Goal: Task Accomplishment & Management: Use online tool/utility

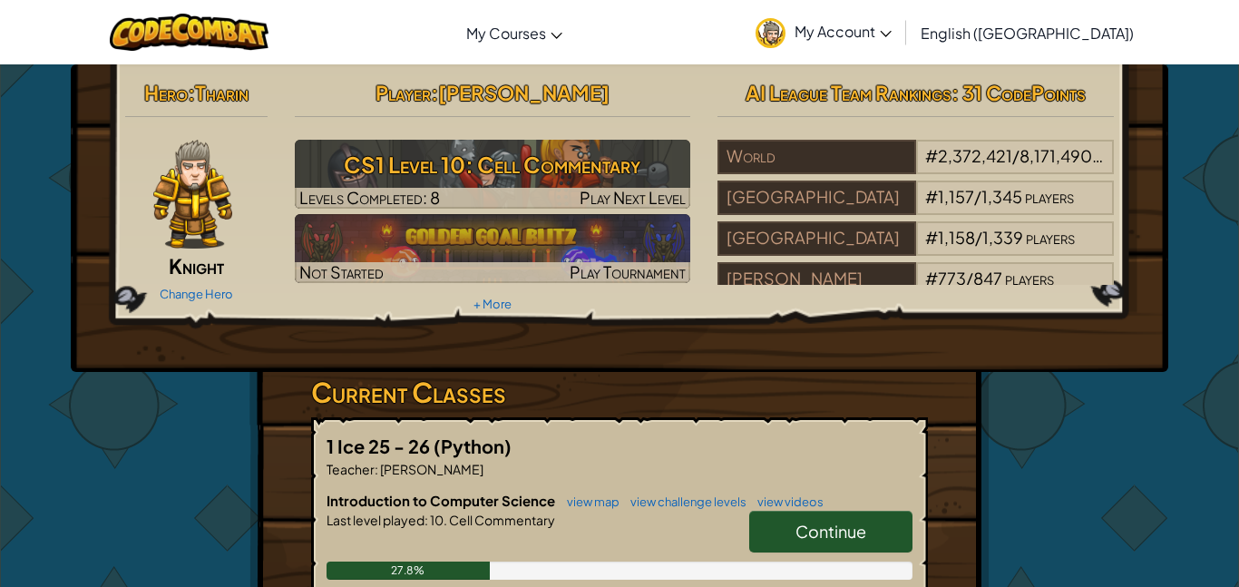
click at [510, 430] on div "1 Ice 25 - 26 (Python) Teacher : [PERSON_NAME] Introduction to Computer Science…" at bounding box center [619, 519] width 617 height 204
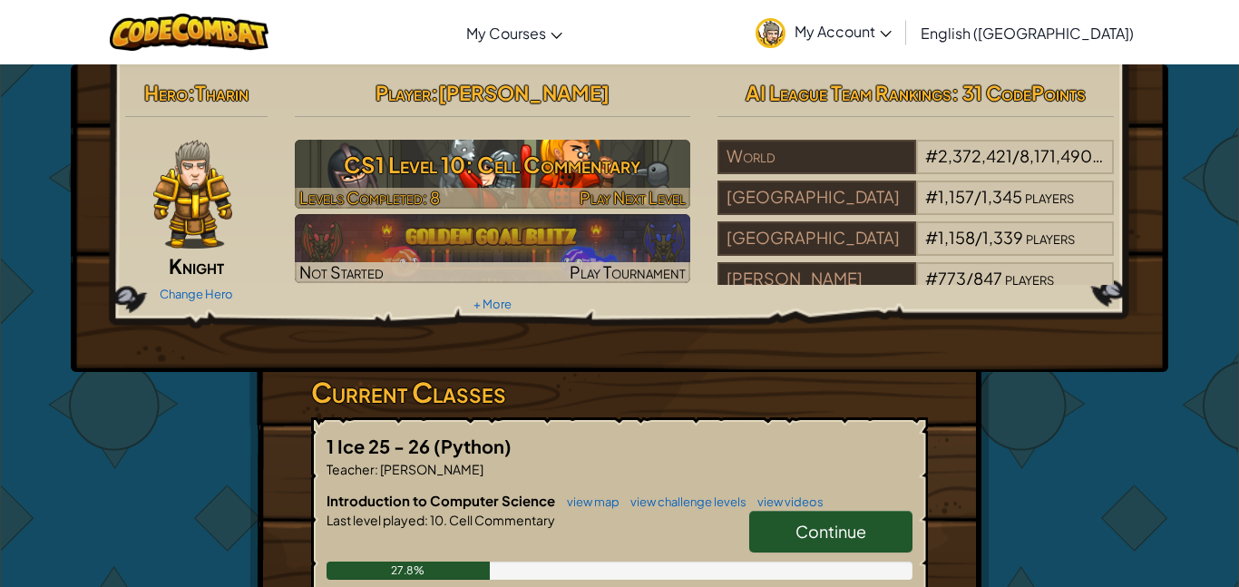
click at [556, 189] on div at bounding box center [493, 198] width 396 height 21
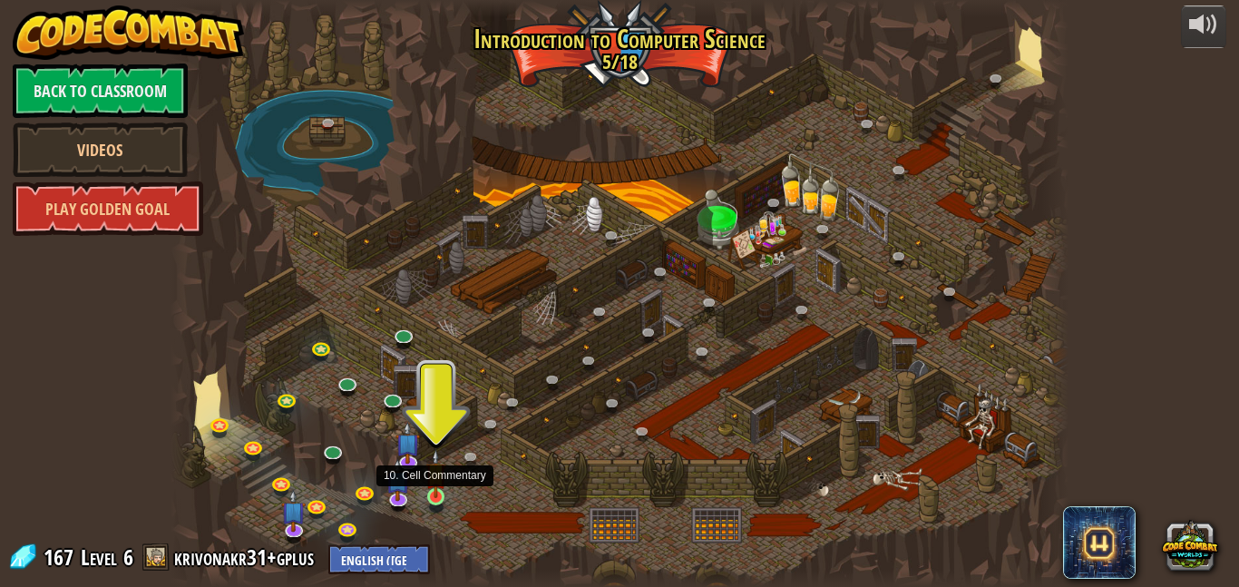
click at [441, 487] on img at bounding box center [435, 473] width 21 height 49
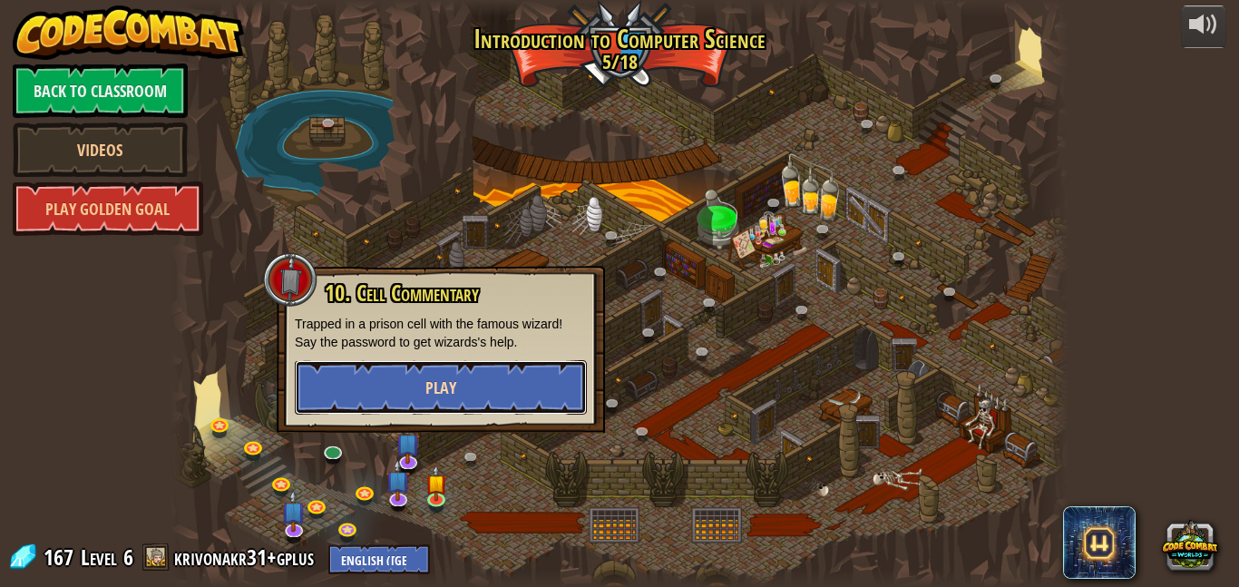
click at [401, 398] on button "Play" at bounding box center [441, 387] width 292 height 54
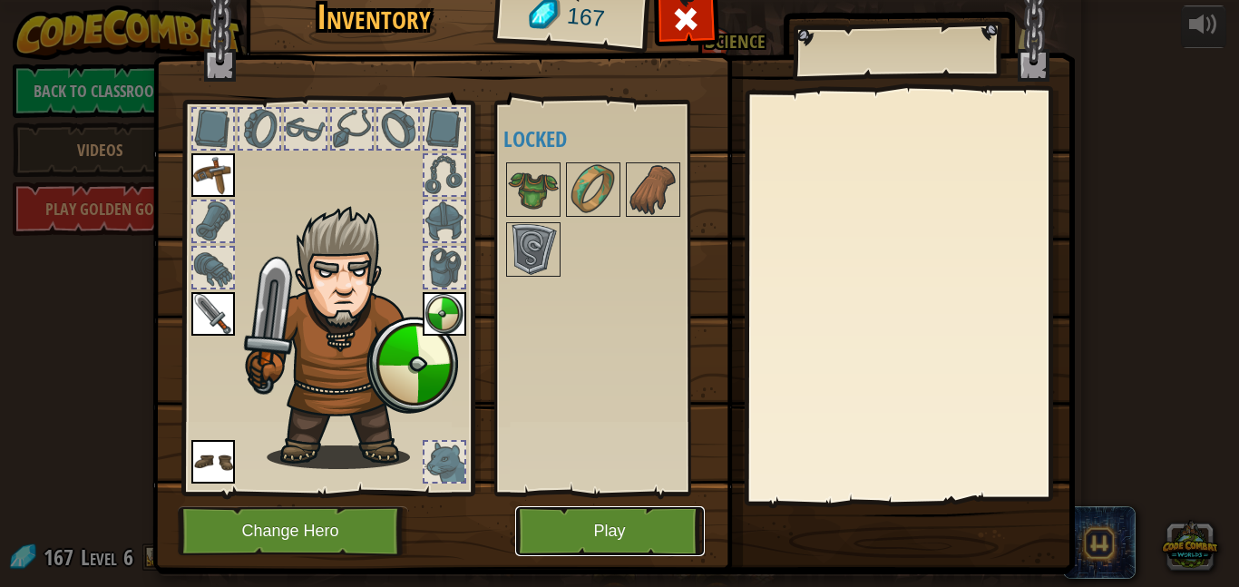
click at [577, 536] on button "Play" at bounding box center [610, 531] width 190 height 50
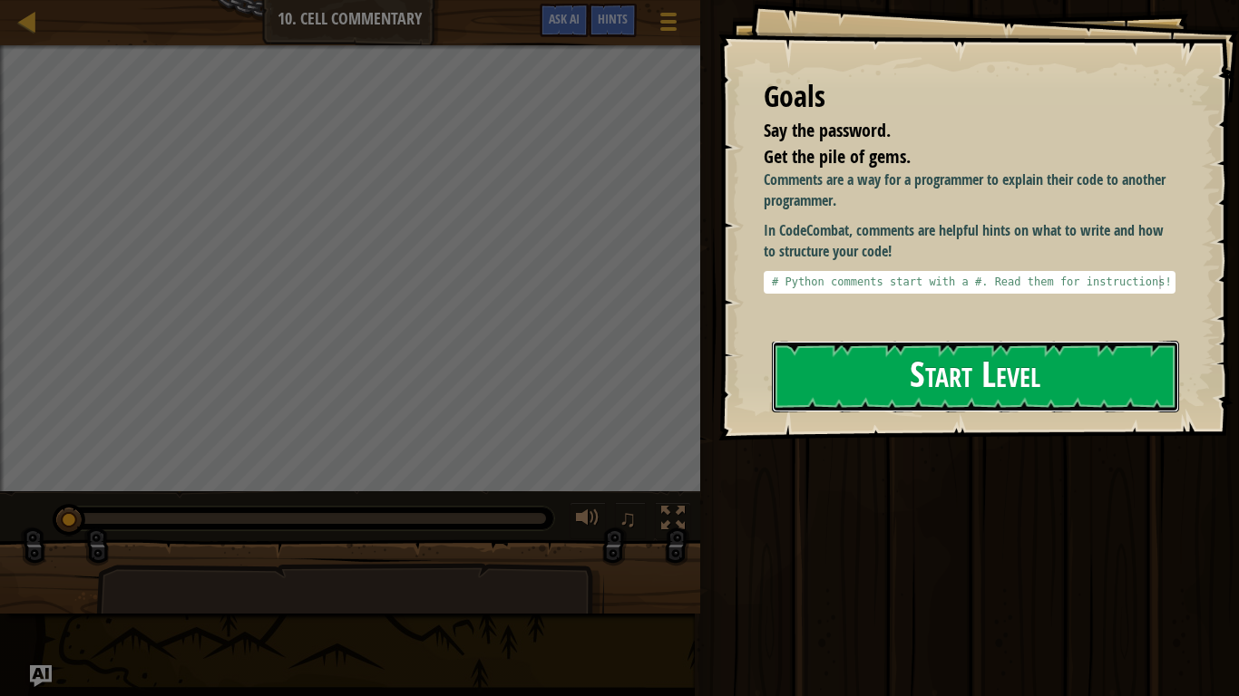
click at [973, 379] on button "Start Level" at bounding box center [975, 377] width 407 height 72
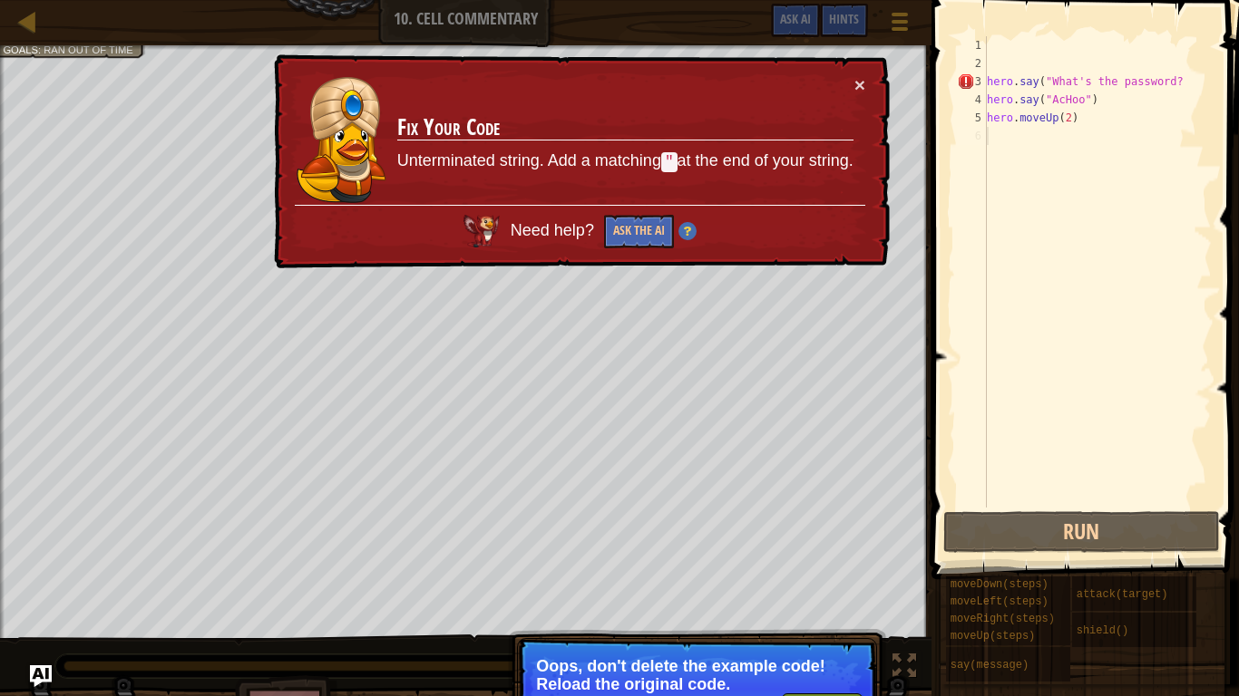
click at [1177, 88] on div "hero . say ( "What's the password? hero . say ( "AcHoo" ) hero . moveUp ( 2 )" at bounding box center [1097, 290] width 228 height 508
click at [1174, 73] on div "hero . say ( "What's the password? hero . say ( "AcHoo" ) hero . moveUp ( 2 )" at bounding box center [1097, 290] width 228 height 508
click at [1162, 125] on div "hero . say ( "What's the password? hero . say ( "AcHoo" ) hero . moveUp ( 2 )" at bounding box center [1097, 290] width 228 height 508
drag, startPoint x: 1207, startPoint y: 80, endPoint x: 866, endPoint y: 98, distance: 341.4
click at [866, 98] on div "Map Introduction to Computer Science 10. Cell Commentary Game Menu Done Hints A…" at bounding box center [619, 348] width 1239 height 696
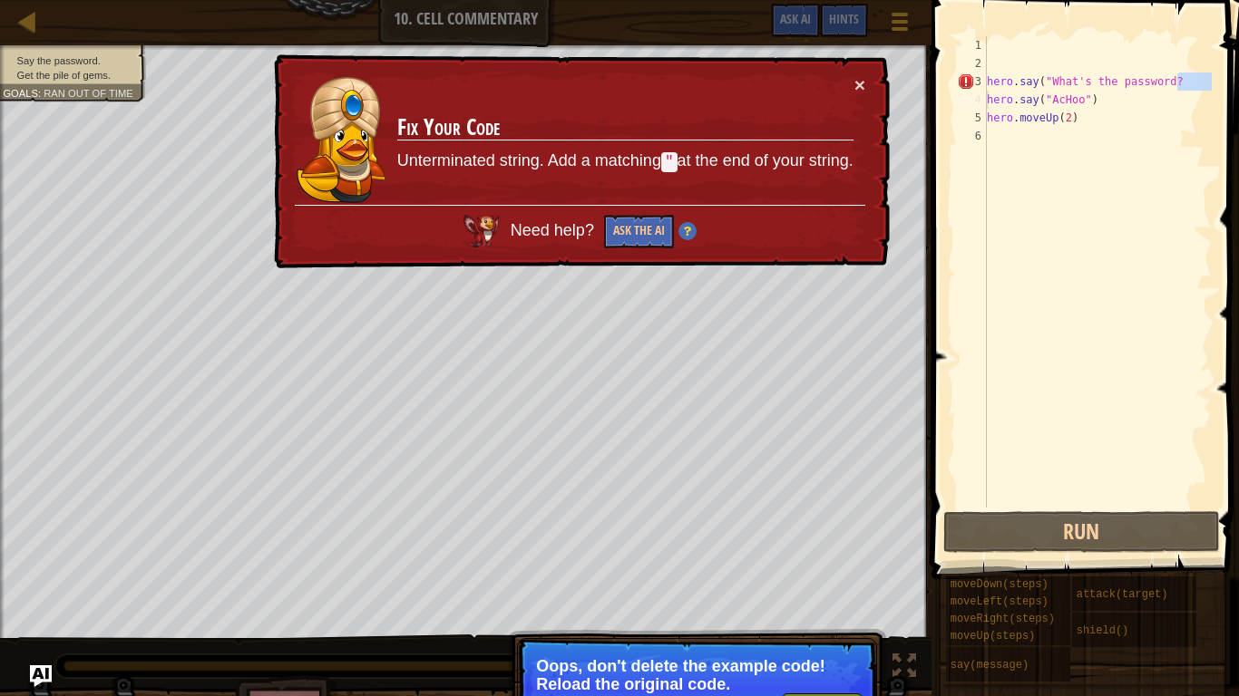
click at [1180, 80] on div "hero . say ( "What's the password? hero . say ( "AcHoo" ) hero . moveUp ( 2 )" at bounding box center [1097, 272] width 228 height 472
drag, startPoint x: 1130, startPoint y: 102, endPoint x: 880, endPoint y: 171, distance: 258.9
click at [880, 171] on div "Map Introduction to Computer Science 10. Cell Commentary Game Menu Done Hints A…" at bounding box center [619, 348] width 1239 height 696
click at [1094, 105] on div "hero . say ( "What's the password? hero . say ( "AcHoo" ) hero . moveUp ( 2 )" at bounding box center [1097, 272] width 228 height 472
click at [1094, 105] on div "hero . say ( "What's the password? hero . say ( "AcHoo" ) hero . moveUp ( 2 )" at bounding box center [1097, 290] width 228 height 508
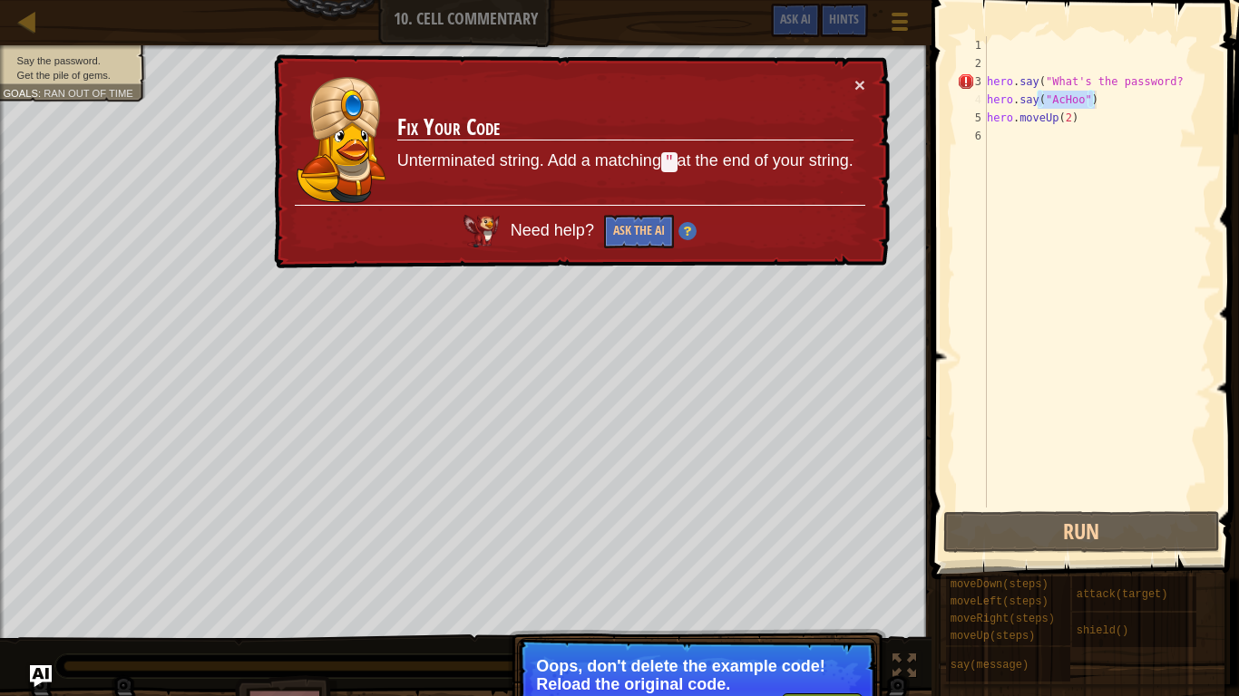
click at [1094, 105] on div "hero . say ( "What's the password? hero . say ( "AcHoo" ) hero . moveUp ( 2 )" at bounding box center [1097, 290] width 228 height 508
click at [557, 243] on div "Need help? Ask the AI" at bounding box center [580, 227] width 570 height 44
click at [551, 234] on span "Need help?" at bounding box center [554, 230] width 88 height 18
click at [549, 224] on span "Need help?" at bounding box center [554, 230] width 88 height 18
click at [669, 248] on div "× Fix Your Code Unterminated string. Add a matching " at the end of your string…" at bounding box center [579, 161] width 619 height 215
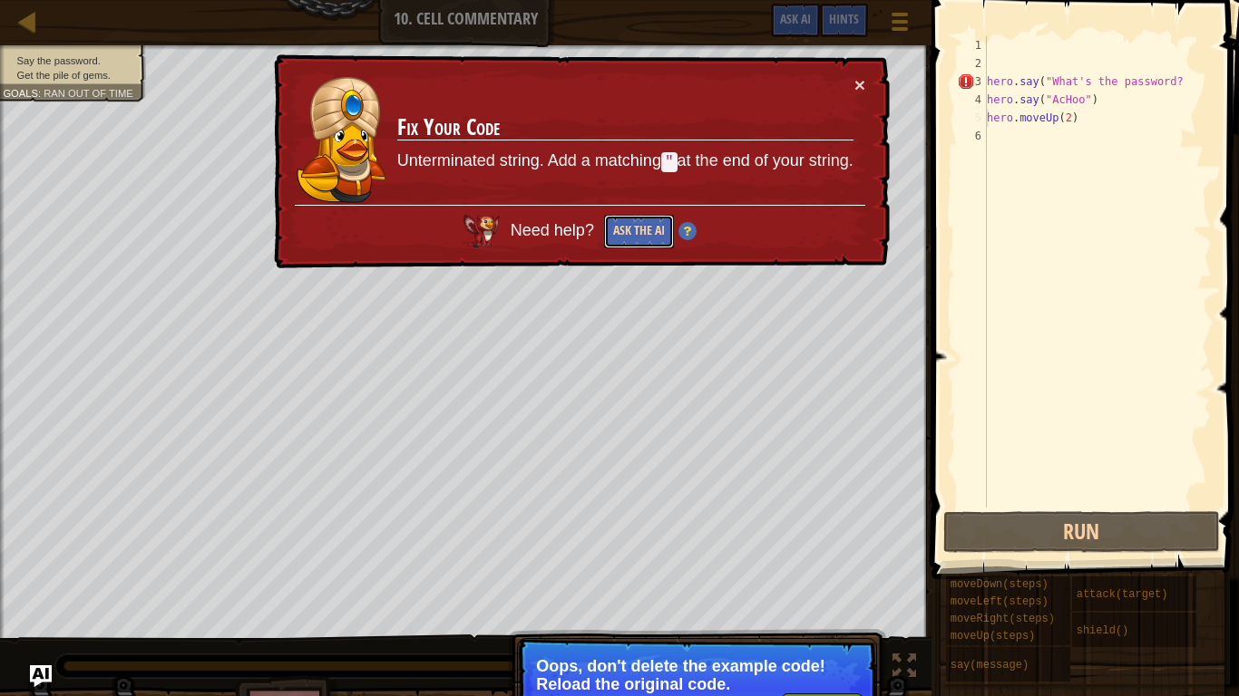
click at [658, 238] on button "Ask the AI" at bounding box center [639, 232] width 70 height 34
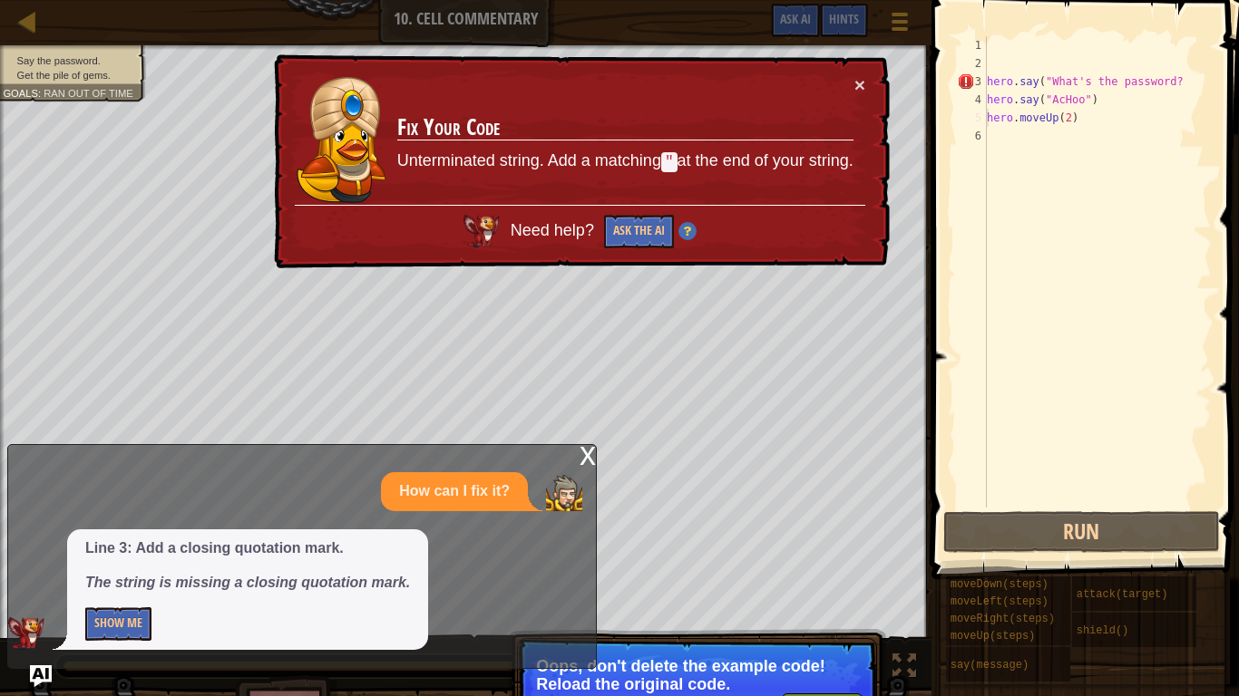
click at [1181, 82] on div "hero . say ( "What's the password? hero . say ( "AcHoo" ) hero . moveUp ( 2 )" at bounding box center [1097, 290] width 228 height 508
click at [1091, 125] on div "hero . say ( "What's the password? hero . say ( "AcHoo" ) hero . moveUp ( 2 )" at bounding box center [1097, 290] width 228 height 508
type textarea "hero.moveUp(2)"
paste textarea
click at [1045, 142] on div "hero . say ( "What's the password? hero . say ( "AcHoo" ) hero . moveUp ( 2 )" at bounding box center [1097, 290] width 228 height 508
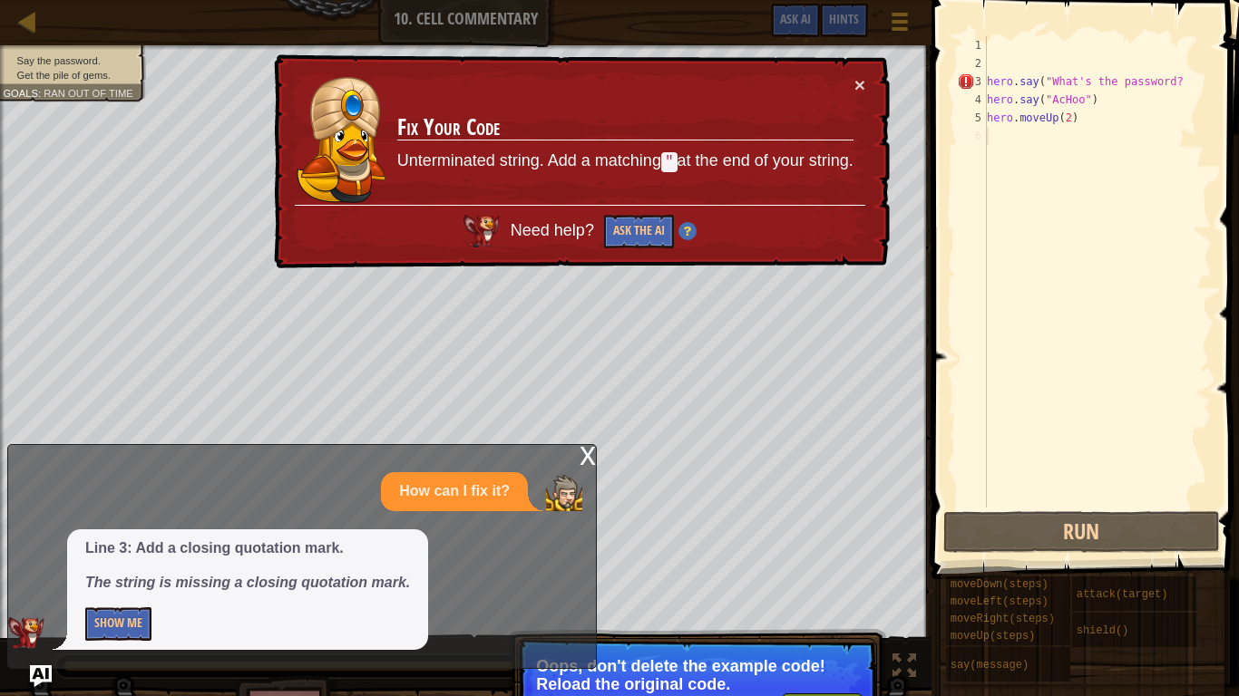
paste textarea "hero.moveUp(2)"
click at [1045, 142] on div "hero . say ( "What's the password? hero . say ( "AcHoo" ) hero . moveUp ( 2 )" at bounding box center [1097, 290] width 228 height 508
drag, startPoint x: 1094, startPoint y: 129, endPoint x: 794, endPoint y: 124, distance: 300.2
click at [794, 124] on div "Map Introduction to Computer Science 10. Cell Commentary Game Menu Done Hints A…" at bounding box center [619, 348] width 1239 height 696
type textarea "hero.moveUp(2)"
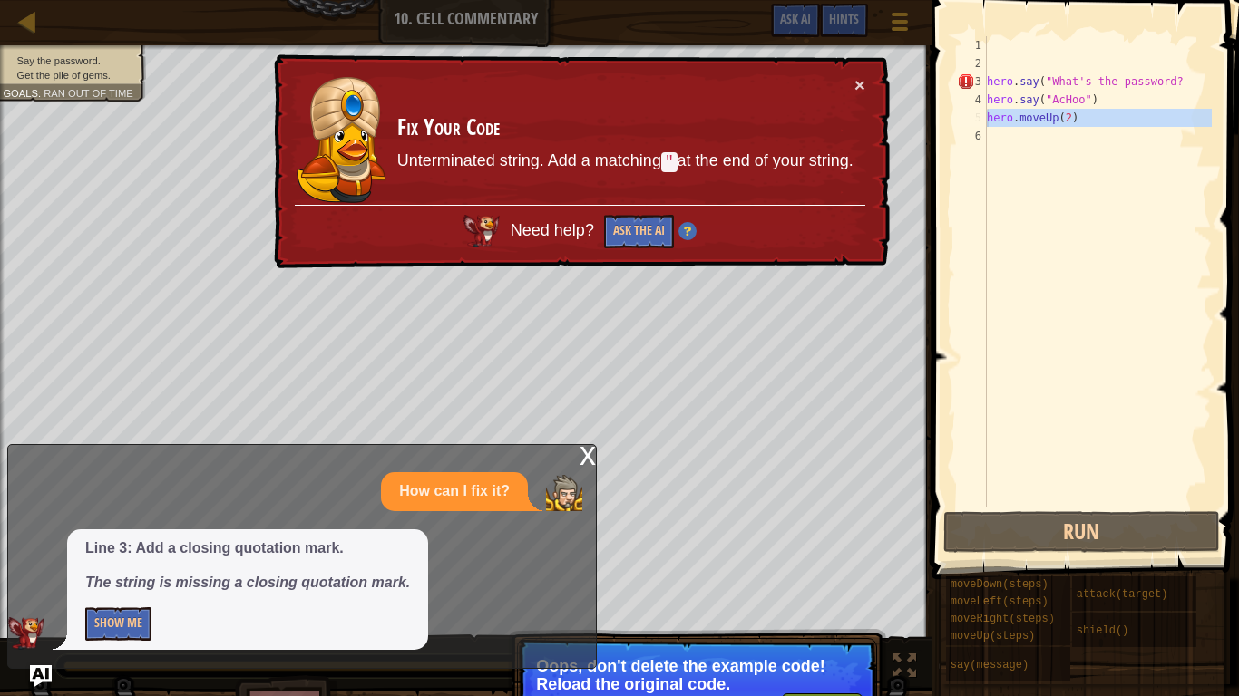
click at [1021, 406] on div "hero . say ( "What's the password? hero . say ( "AcHoo" ) hero . moveUp ( 2 )" at bounding box center [1097, 272] width 228 height 472
drag, startPoint x: 1035, startPoint y: 593, endPoint x: 1113, endPoint y: 0, distance: 598.2
click at [1113, 0] on div "Hints Videos 1 2 3 4 5 6 hero . say ( "What's the password? hero . say ( "AcHoo…" at bounding box center [1082, 343] width 313 height 687
click at [864, 84] on button "×" at bounding box center [859, 84] width 11 height 19
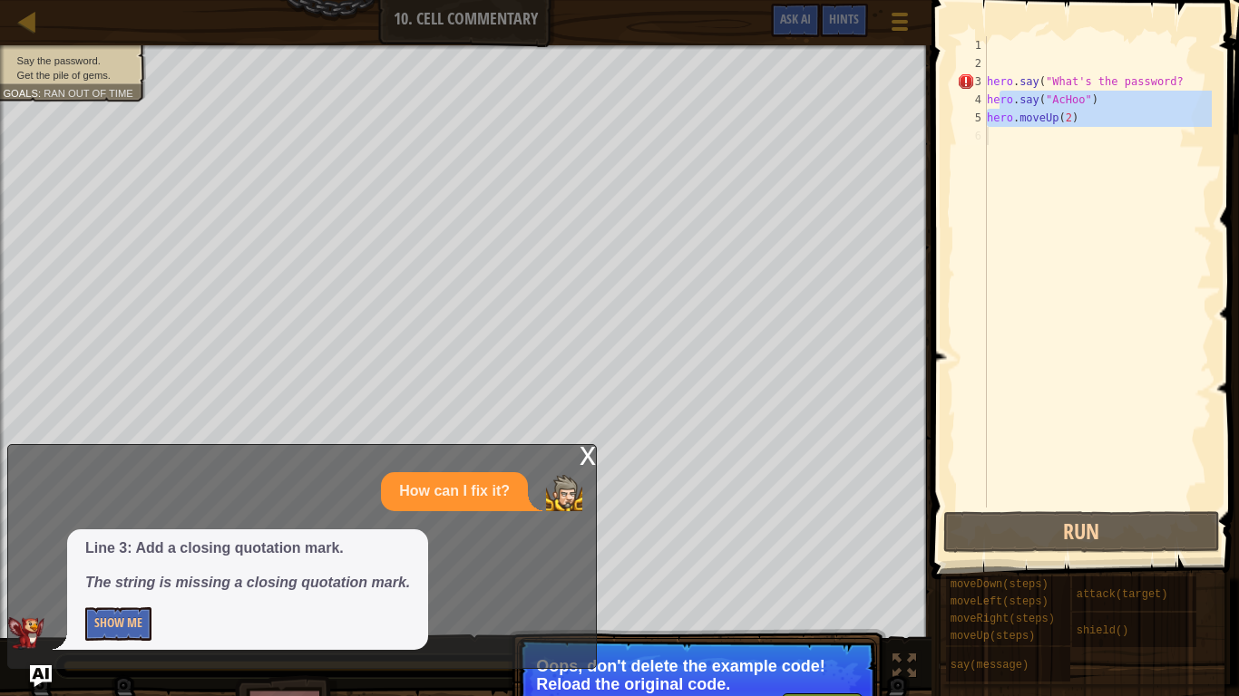
drag, startPoint x: 1001, startPoint y: 92, endPoint x: 988, endPoint y: 247, distance: 155.6
click at [988, 247] on div "hero . say ( "What's the password? hero . say ( "AcHoo" ) hero . moveUp ( 2 )" at bounding box center [1097, 290] width 228 height 508
type textarea "hero.moveUp(2)"
click at [998, 235] on div "hero . say ( "What's the password? hero . say ( "AcHoo" ) hero . moveUp ( 2 )" at bounding box center [1097, 272] width 228 height 472
click at [1084, 113] on div "hero . say ( "What's the password? hero . say ( "AcHoo" ) hero . moveUp ( 2 )" at bounding box center [1097, 290] width 228 height 508
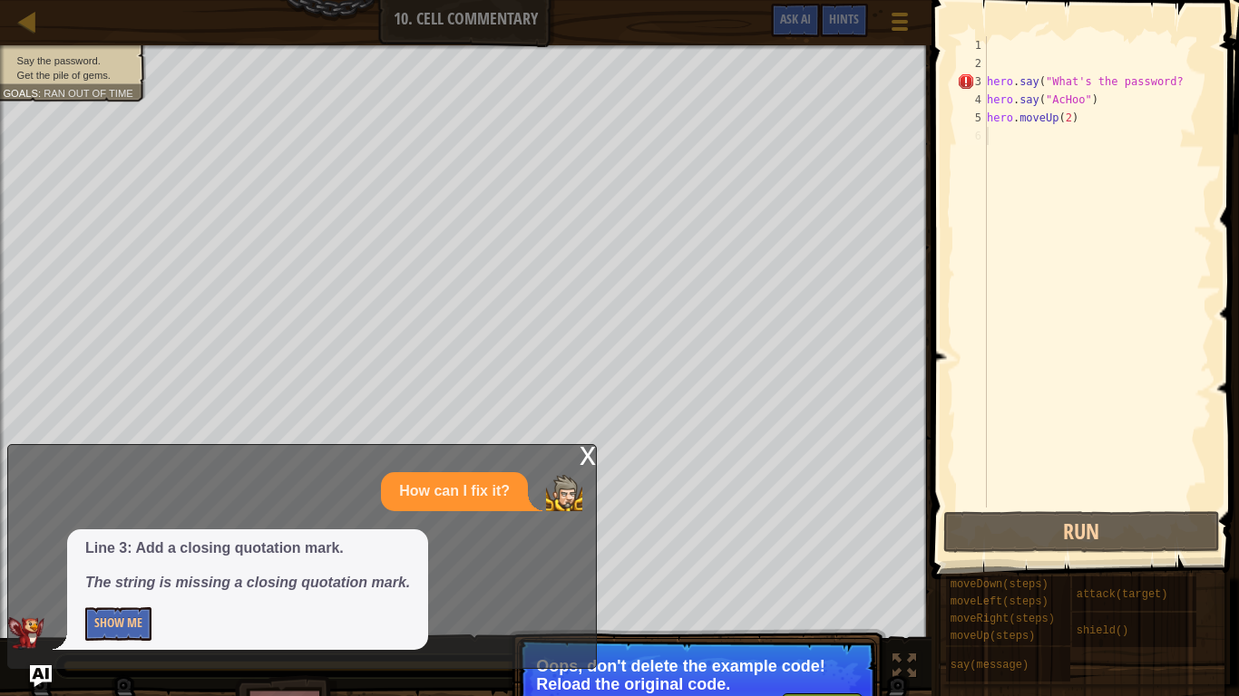
type textarea "hero.moveUp(2)"
click at [1031, 299] on div "hero . say ( "What's the password? hero . say ( "AcHoo" ) hero . moveUp ( 2 )" at bounding box center [1097, 290] width 228 height 508
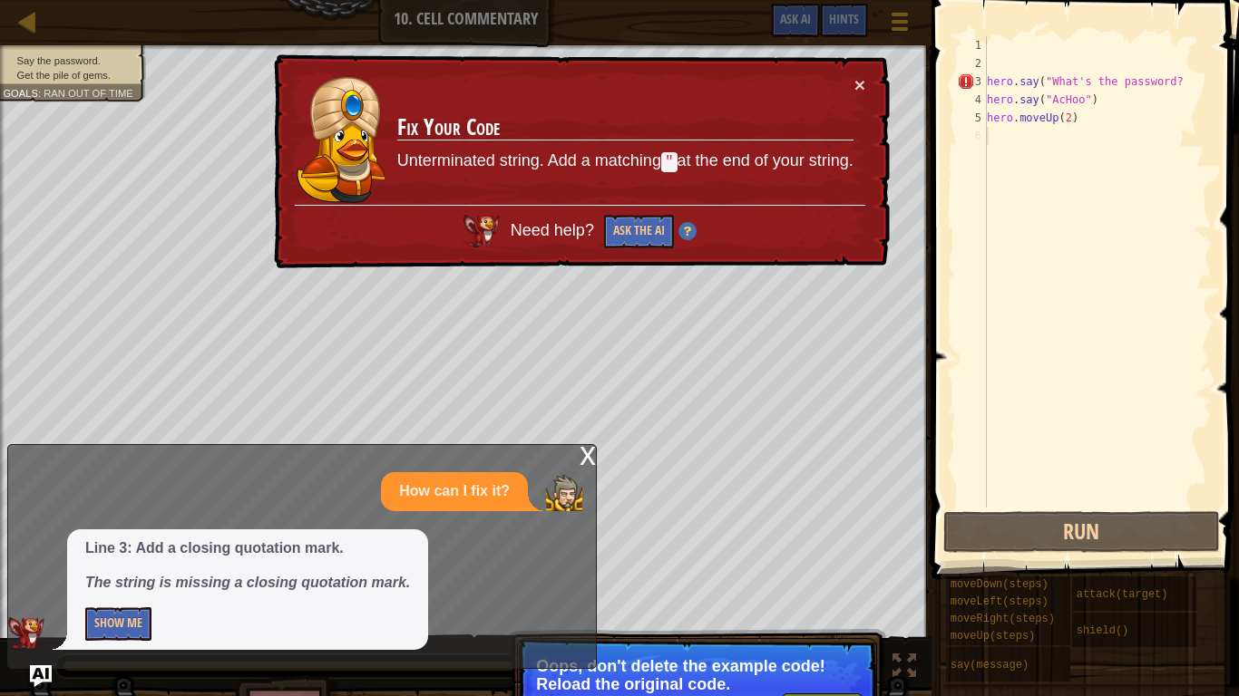
click at [983, 106] on div "4" at bounding box center [972, 100] width 30 height 18
click at [997, 88] on div "hero . say ( "What's the password? hero . say ( "AcHoo" ) hero . moveUp ( 2 )" at bounding box center [1097, 290] width 228 height 508
click at [857, 83] on button "×" at bounding box center [859, 86] width 11 height 19
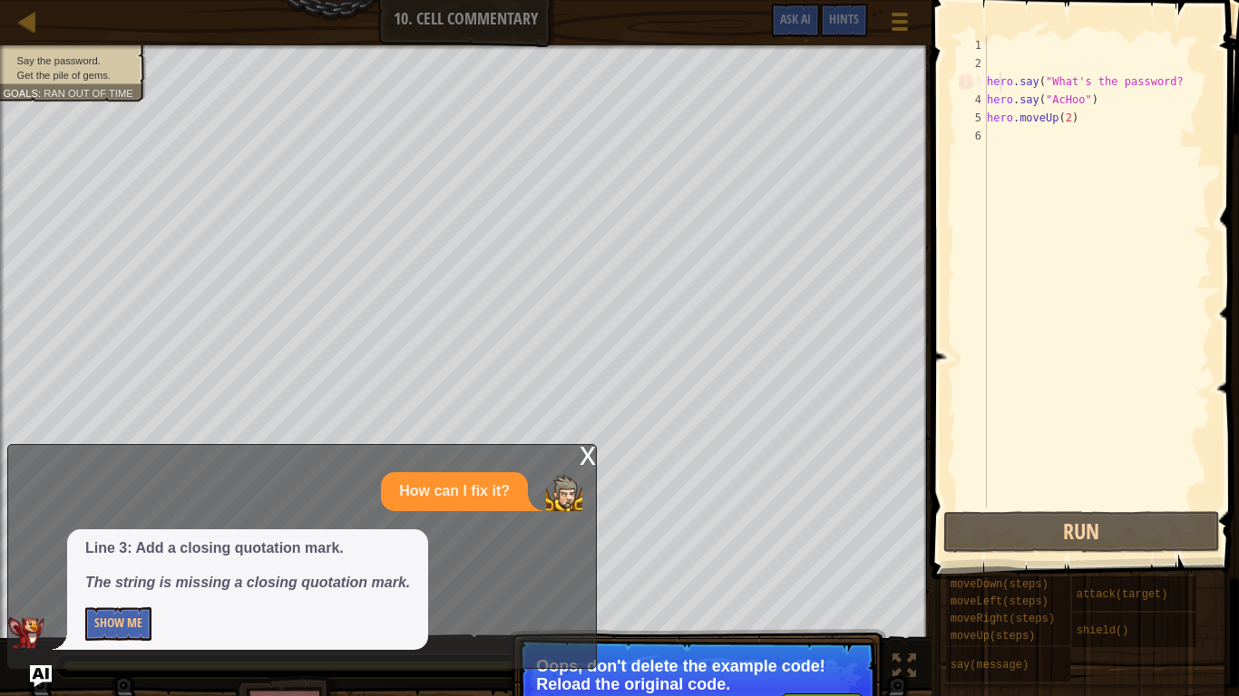
click at [1036, 113] on div "hero . say ( "What's the password? hero . say ( "AcHoo" ) hero . moveUp ( 2 )" at bounding box center [1097, 290] width 228 height 508
drag, startPoint x: 1181, startPoint y: 74, endPoint x: 984, endPoint y: 96, distance: 198.9
click at [984, 96] on div "hero.say("What's the password? 1 2 3 4 5 6 hero . say ( "What's the password? h…" at bounding box center [1082, 272] width 258 height 472
type textarea "hero.say("What's the password? hero.say("AcHoo")"
click at [926, 138] on span at bounding box center [1087, 263] width 322 height 633
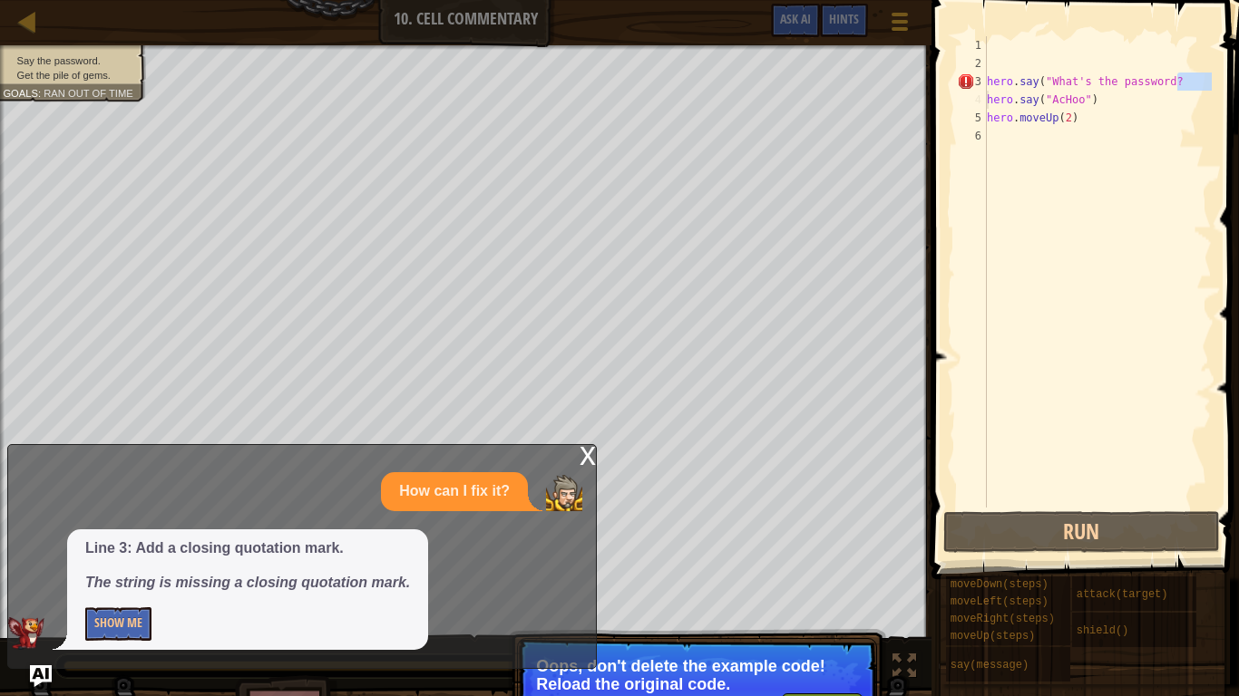
click at [588, 453] on div "x" at bounding box center [587, 454] width 16 height 18
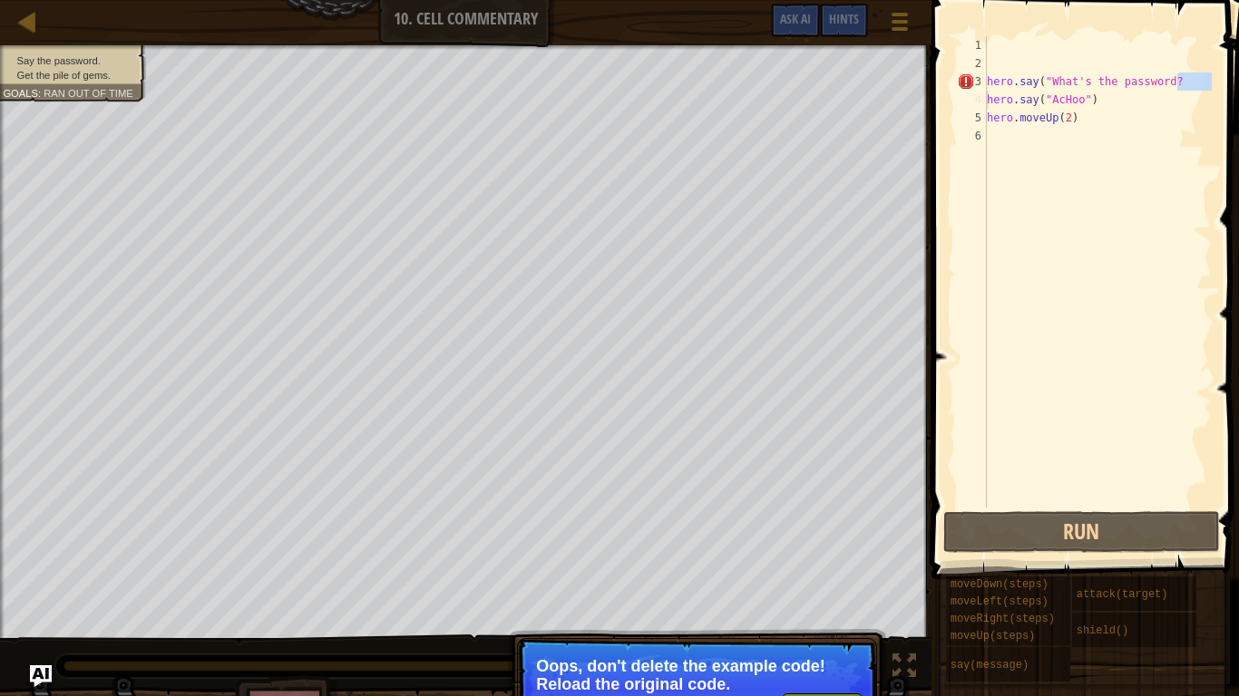
click at [697, 586] on p "Oops, don't delete the example code! Reload the original code." at bounding box center [697, 675] width 322 height 36
click at [890, 24] on div at bounding box center [900, 21] width 24 height 26
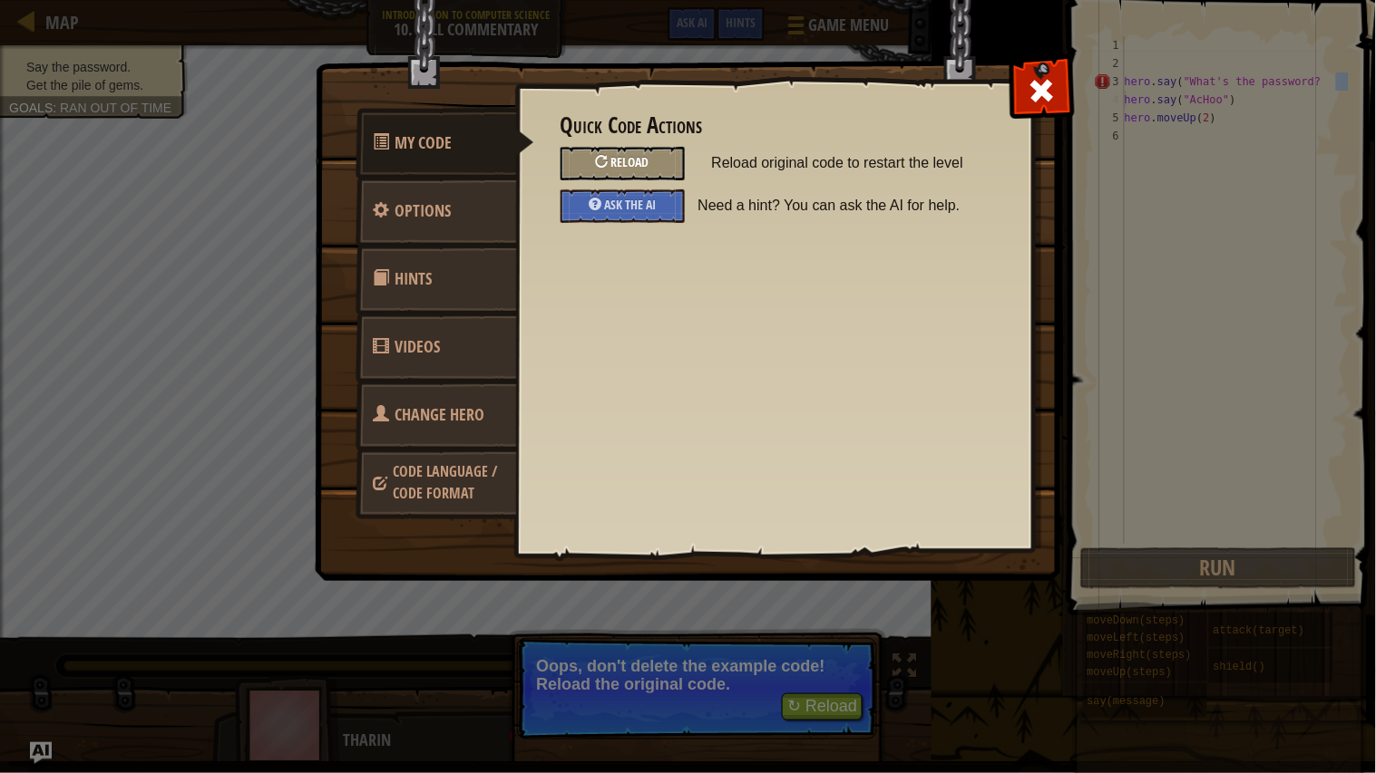
click at [660, 171] on div "Reload" at bounding box center [622, 164] width 124 height 34
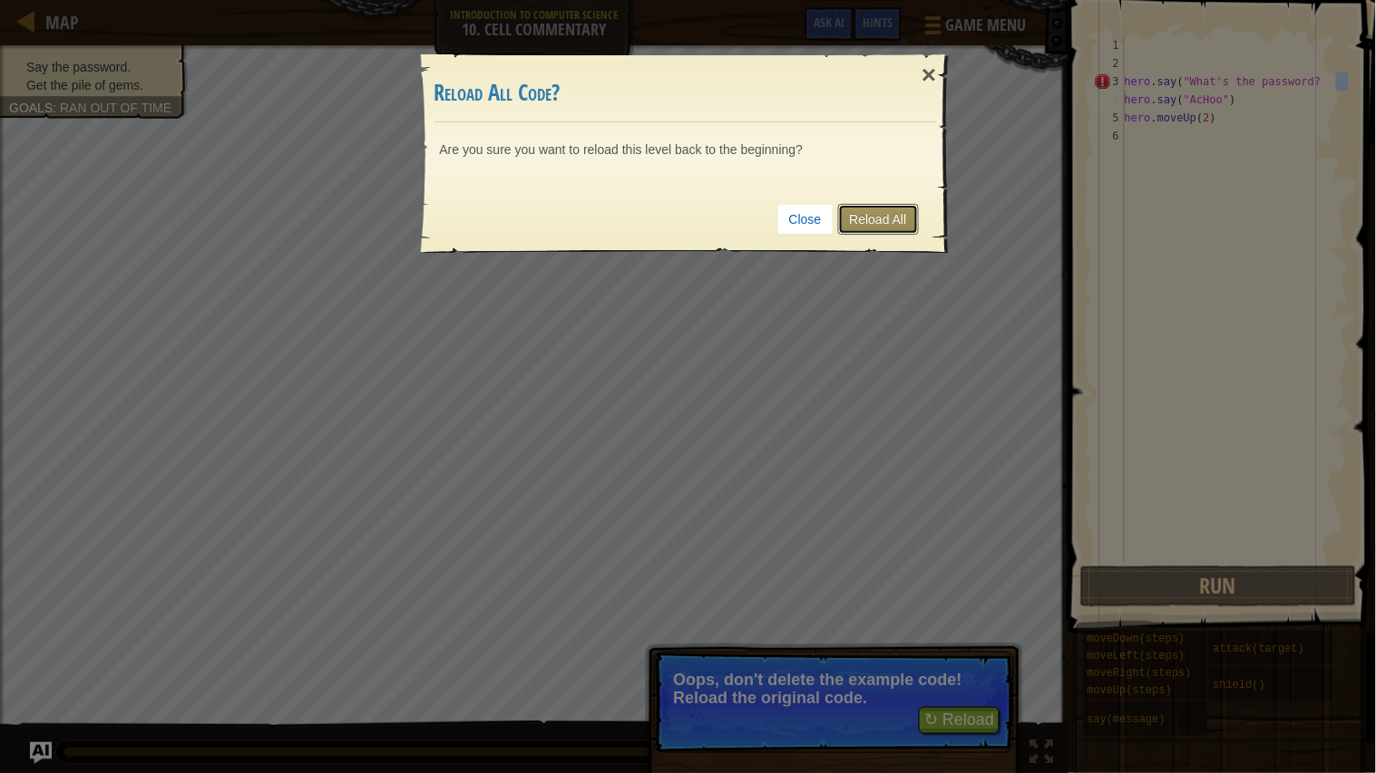
click at [877, 223] on link "Reload All" at bounding box center [878, 219] width 81 height 31
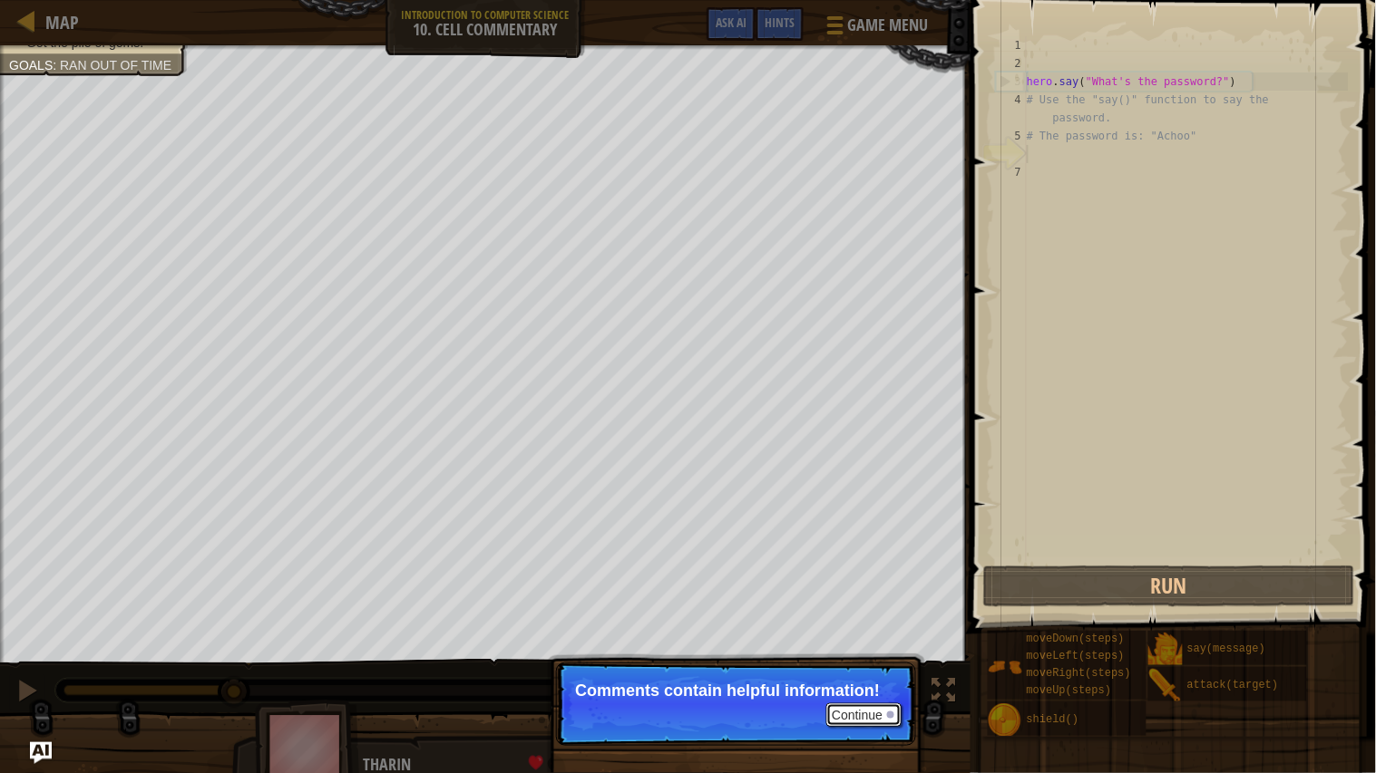
click at [882, 586] on button "Continue" at bounding box center [863, 716] width 75 height 24
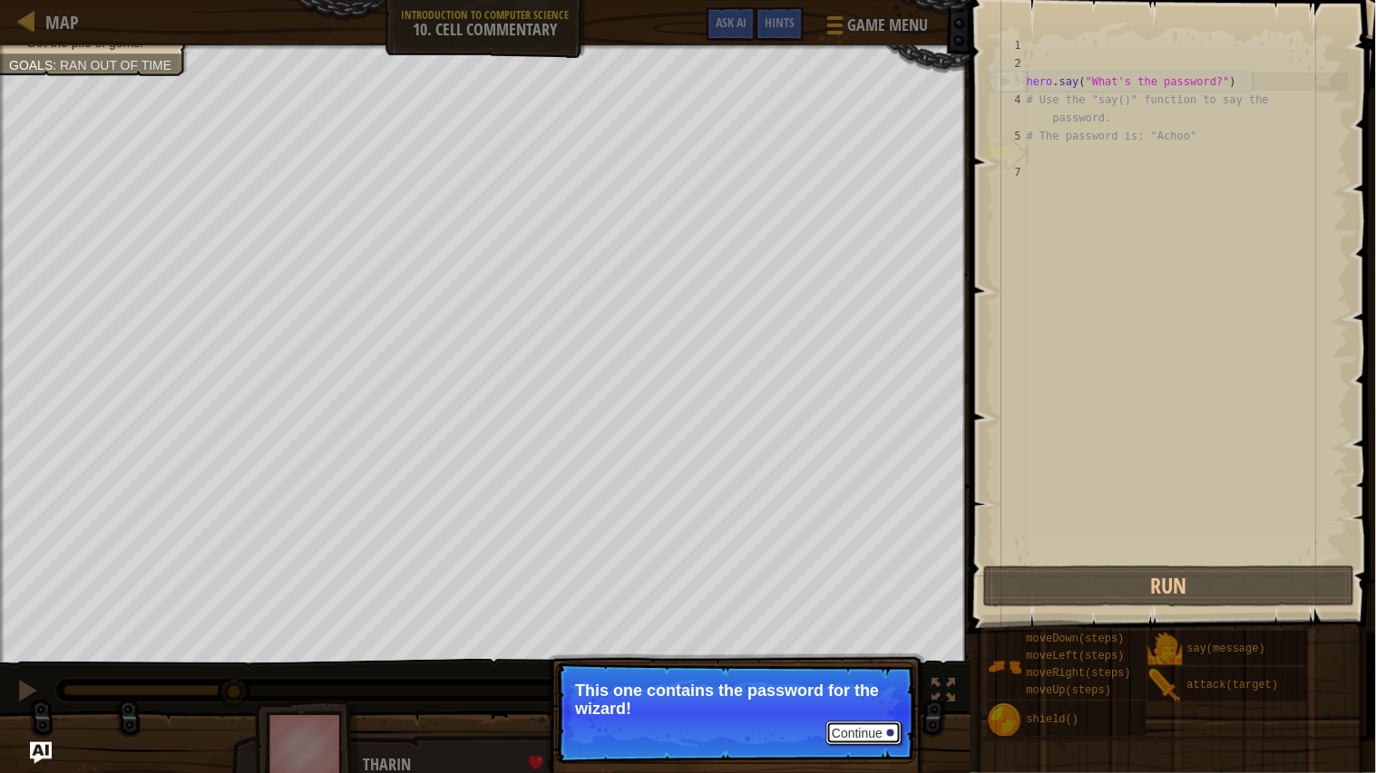
click at [835, 586] on button "Continue" at bounding box center [863, 734] width 75 height 24
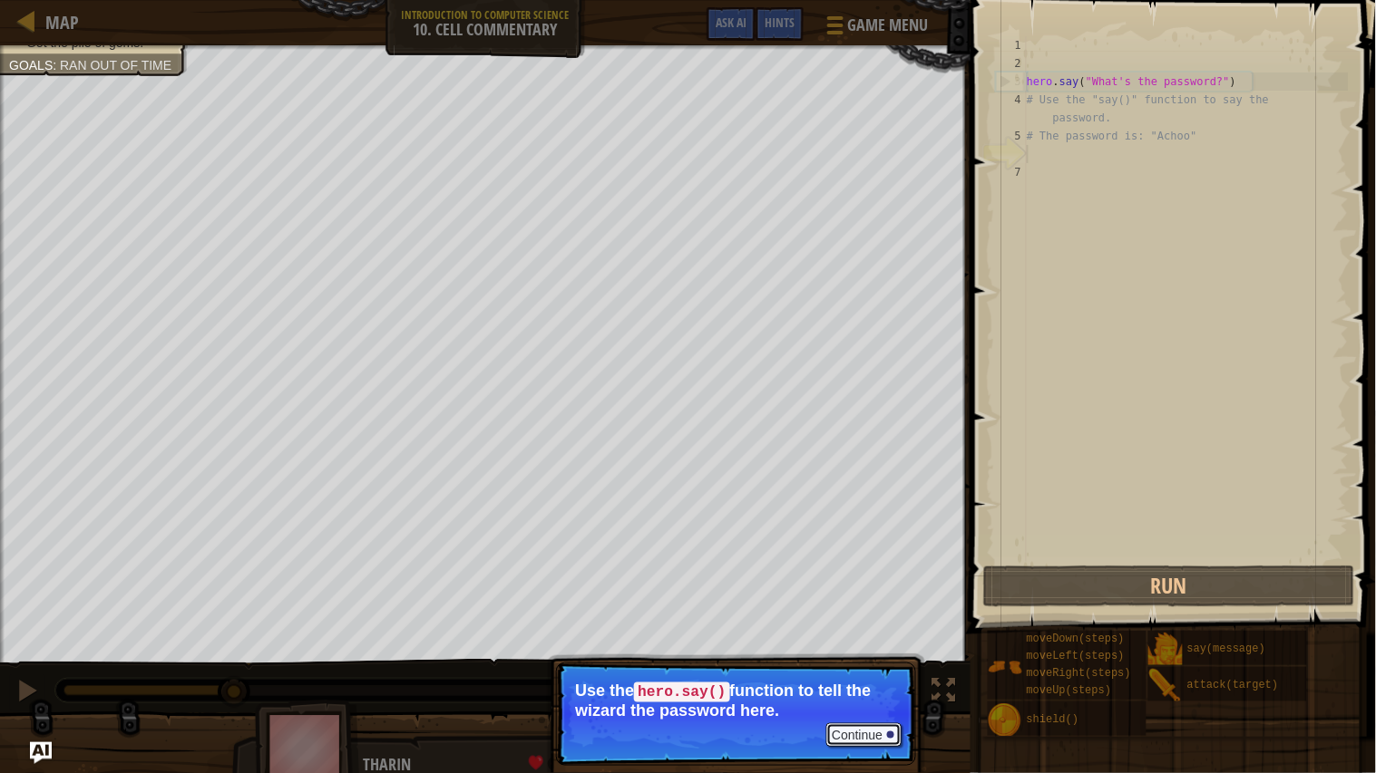
click at [865, 586] on button "Continue" at bounding box center [863, 736] width 75 height 24
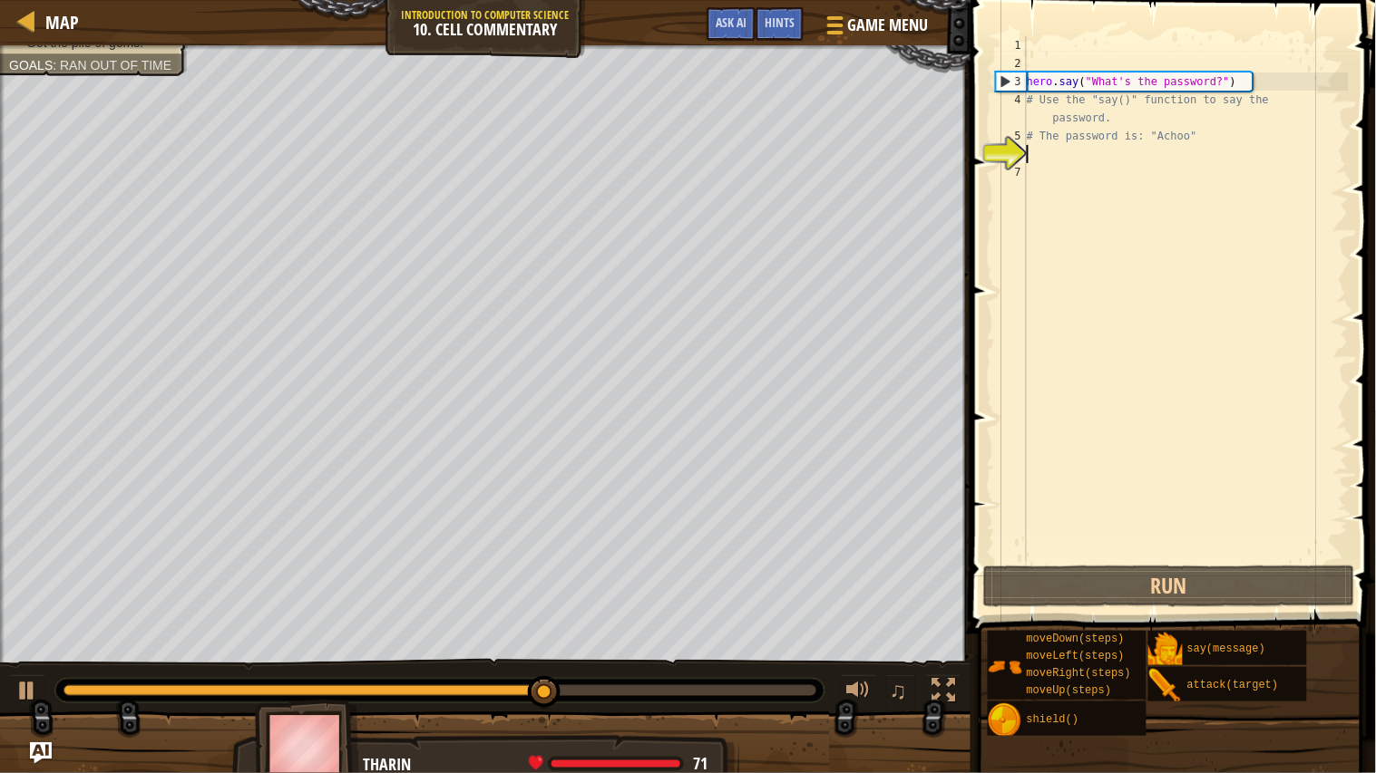
click at [1093, 156] on div "hero . say ( "What's the password?" ) # Use the "say()" function to say the pas…" at bounding box center [1186, 317] width 326 height 562
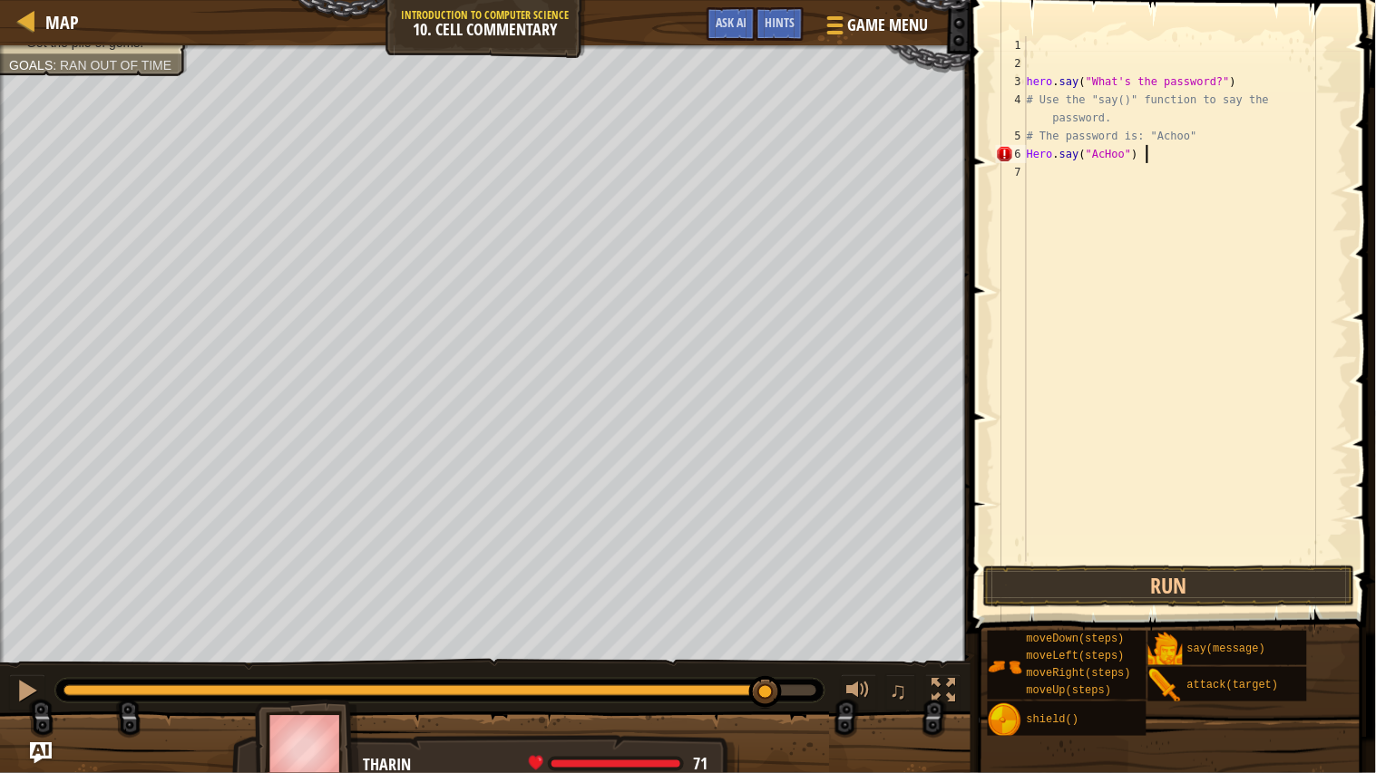
scroll to position [7, 15]
click at [1196, 586] on button "Run" at bounding box center [1169, 587] width 372 height 42
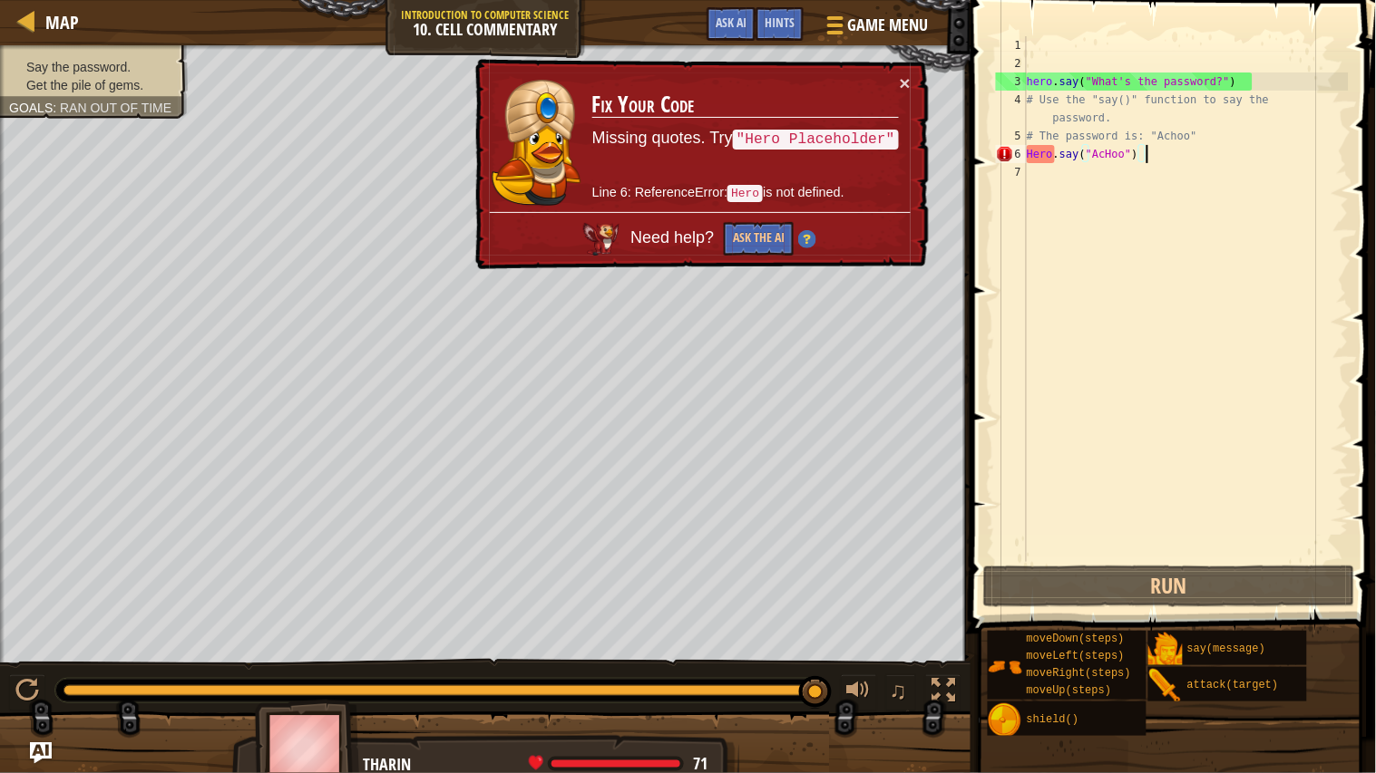
click at [1122, 151] on div "hero . say ( "What's the password?" ) # Use the "say()" function to say the pas…" at bounding box center [1186, 317] width 326 height 562
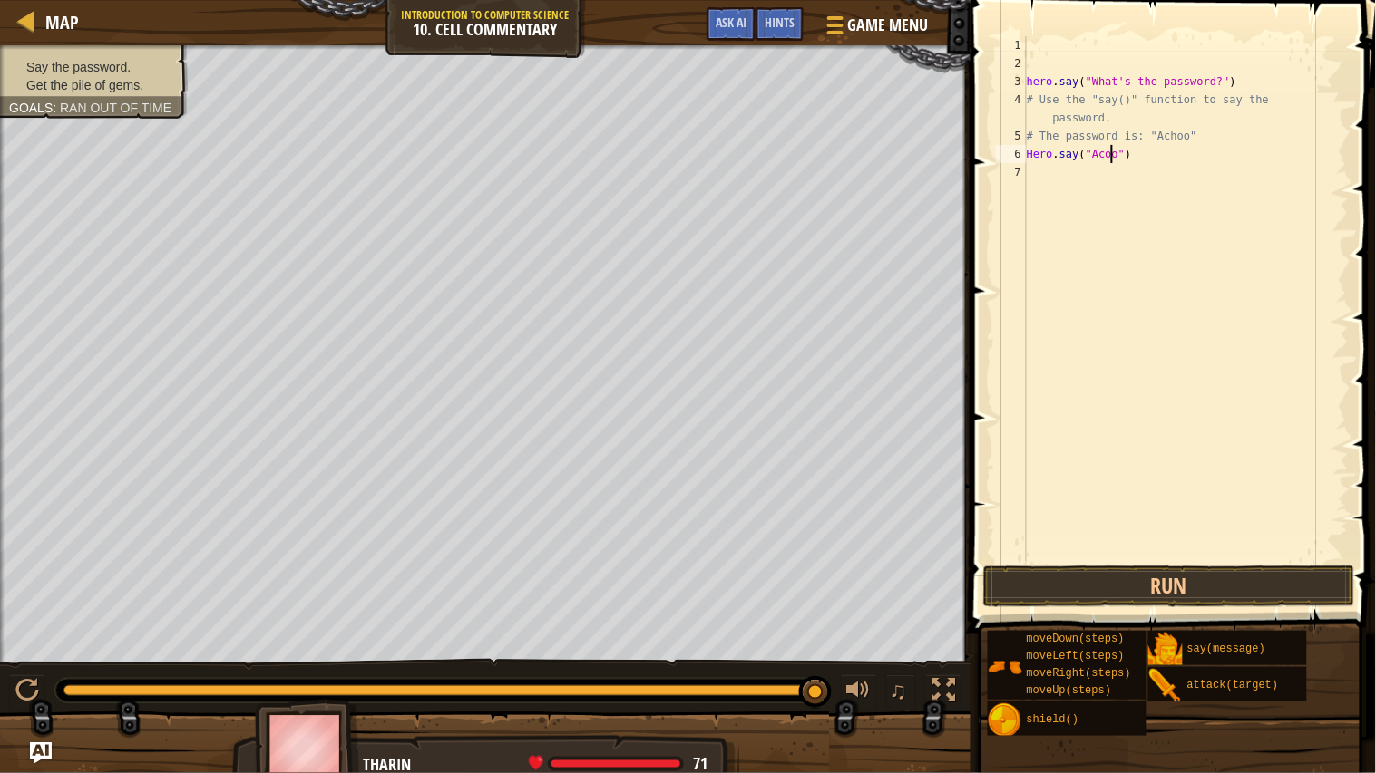
scroll to position [7, 14]
click at [1134, 586] on button "Run" at bounding box center [1169, 587] width 372 height 42
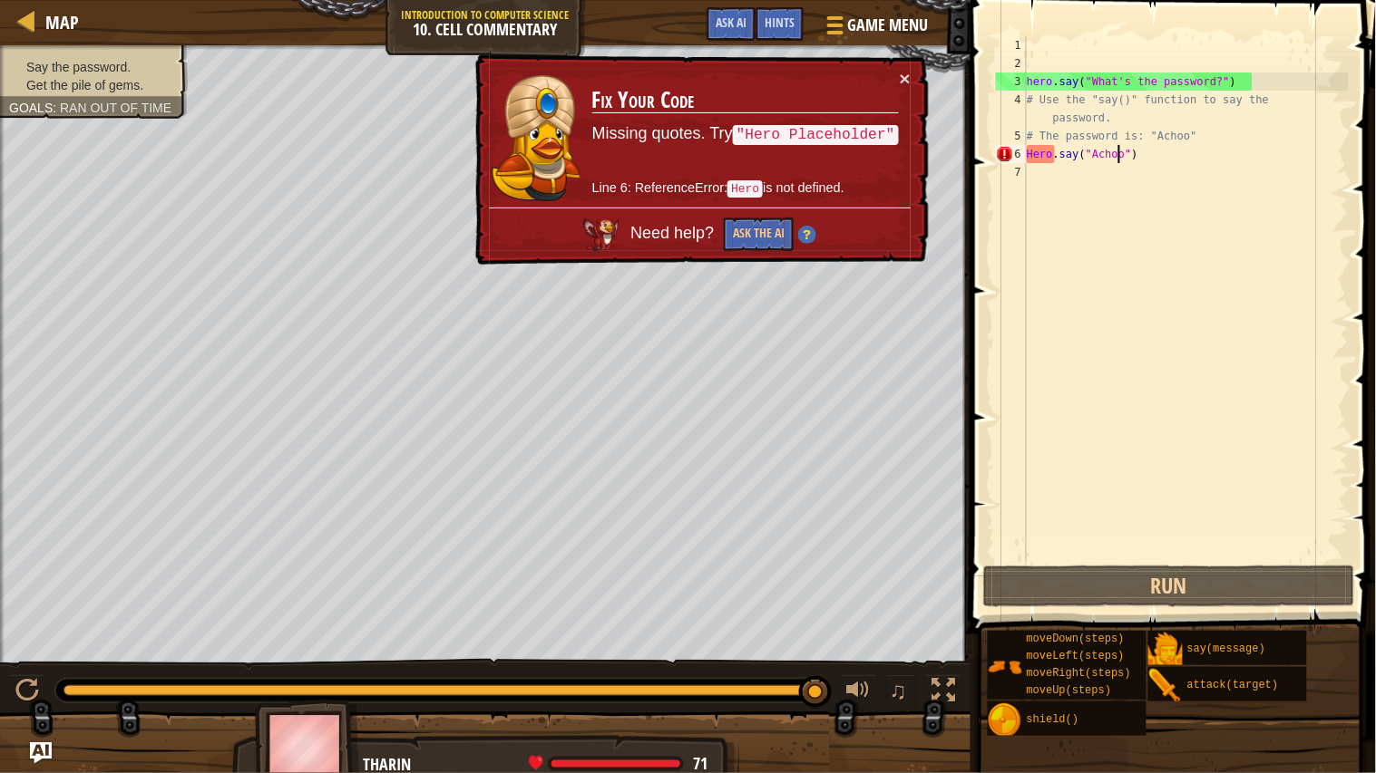
click at [1033, 160] on div "hero . say ( "What's the password?" ) # Use the "say()" function to say the pas…" at bounding box center [1186, 317] width 326 height 562
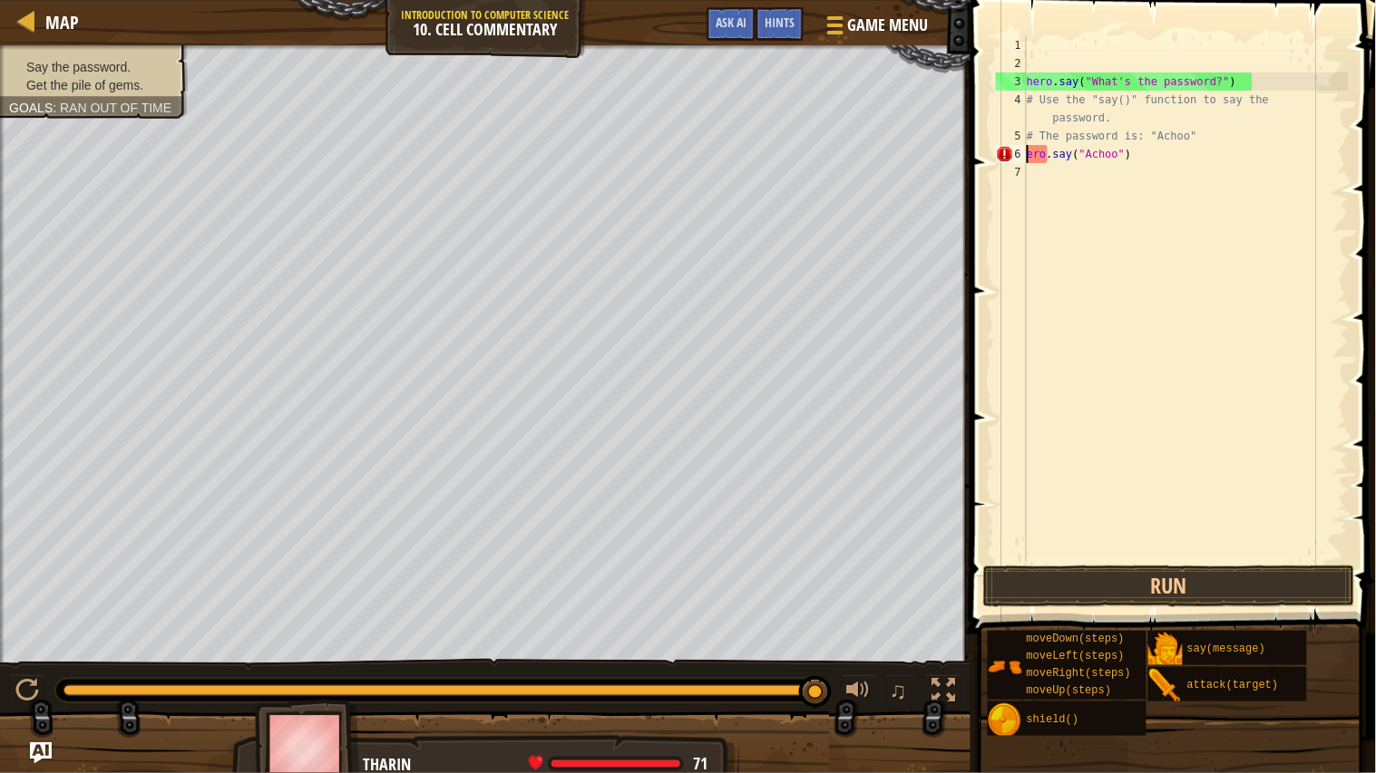
type textarea "hero.say("Achoo")"
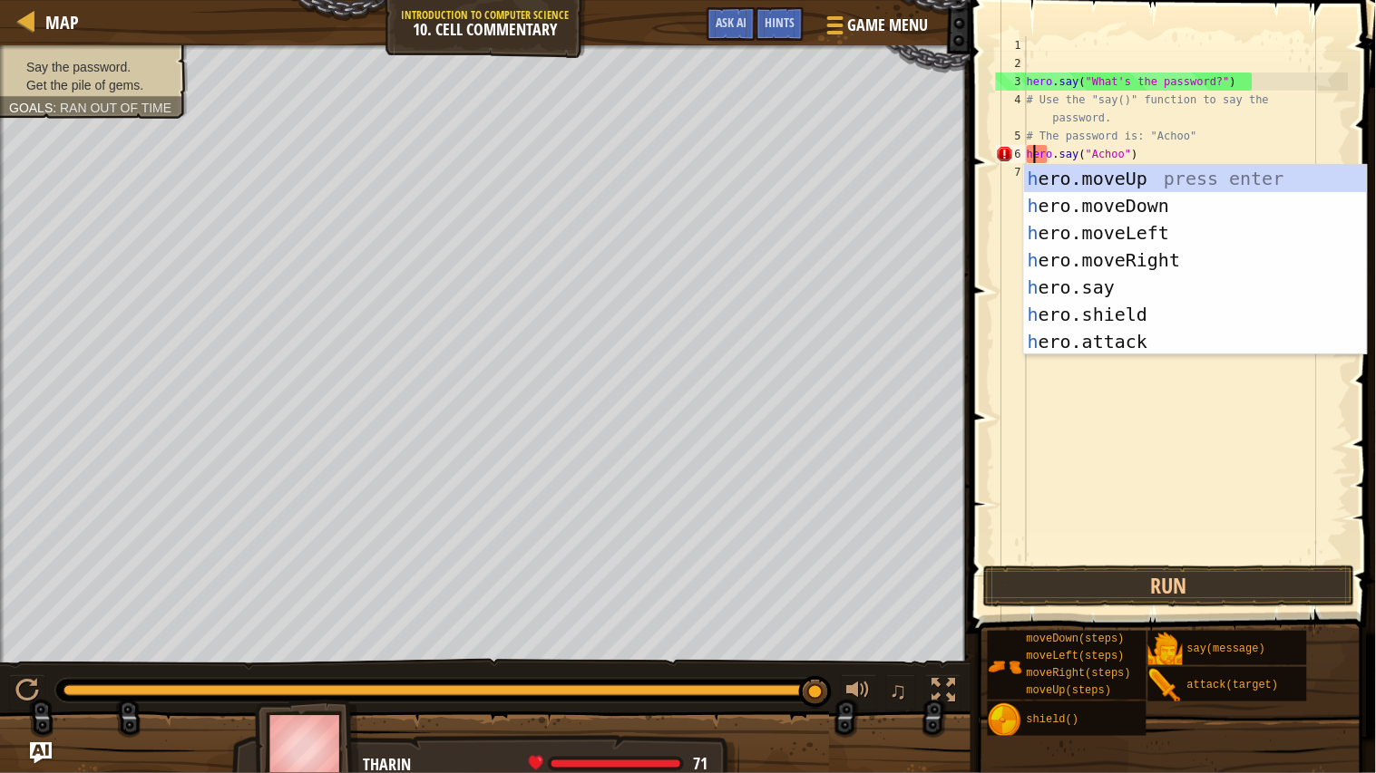
scroll to position [7, 1]
click at [1083, 449] on div "hero . say ( "What's the password?" ) # Use the "say()" function to say the pas…" at bounding box center [1186, 317] width 326 height 562
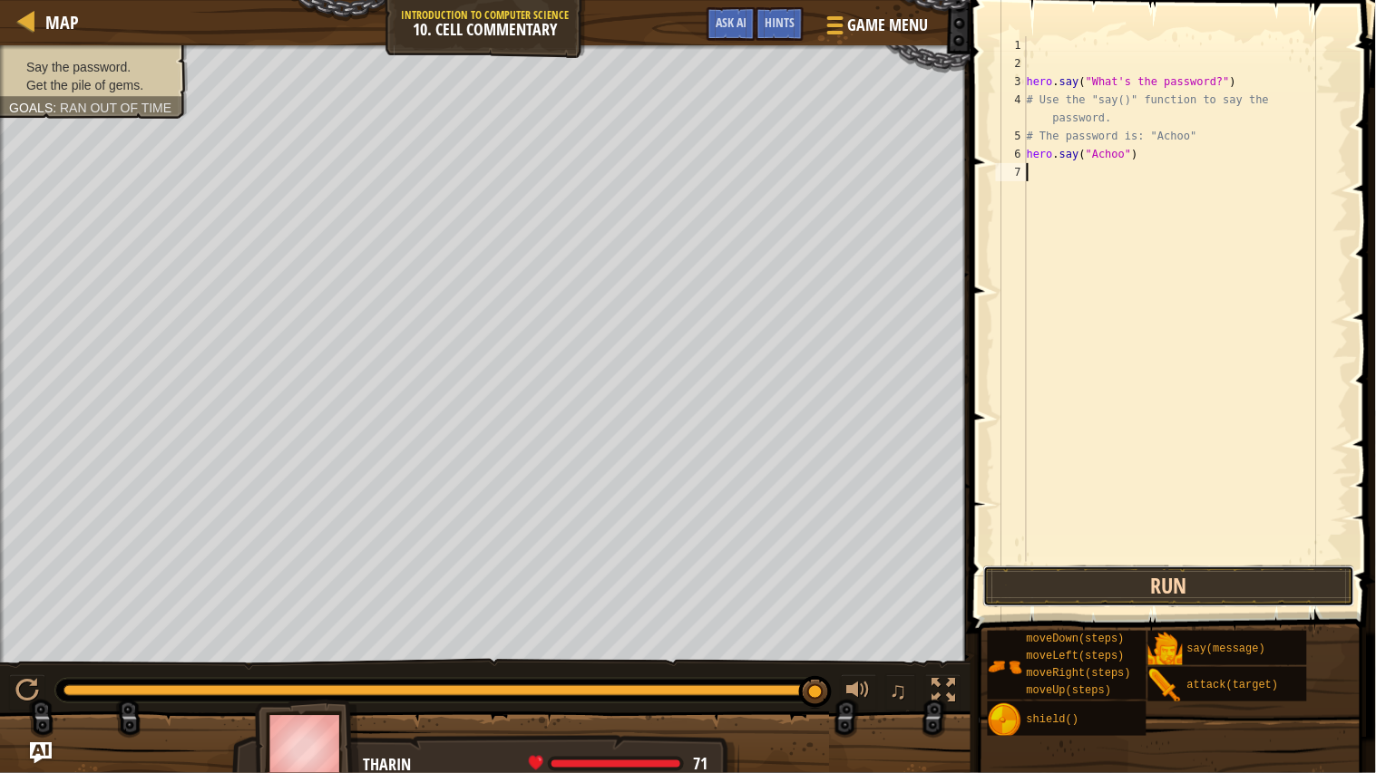
click at [1074, 581] on button "Run" at bounding box center [1169, 587] width 372 height 42
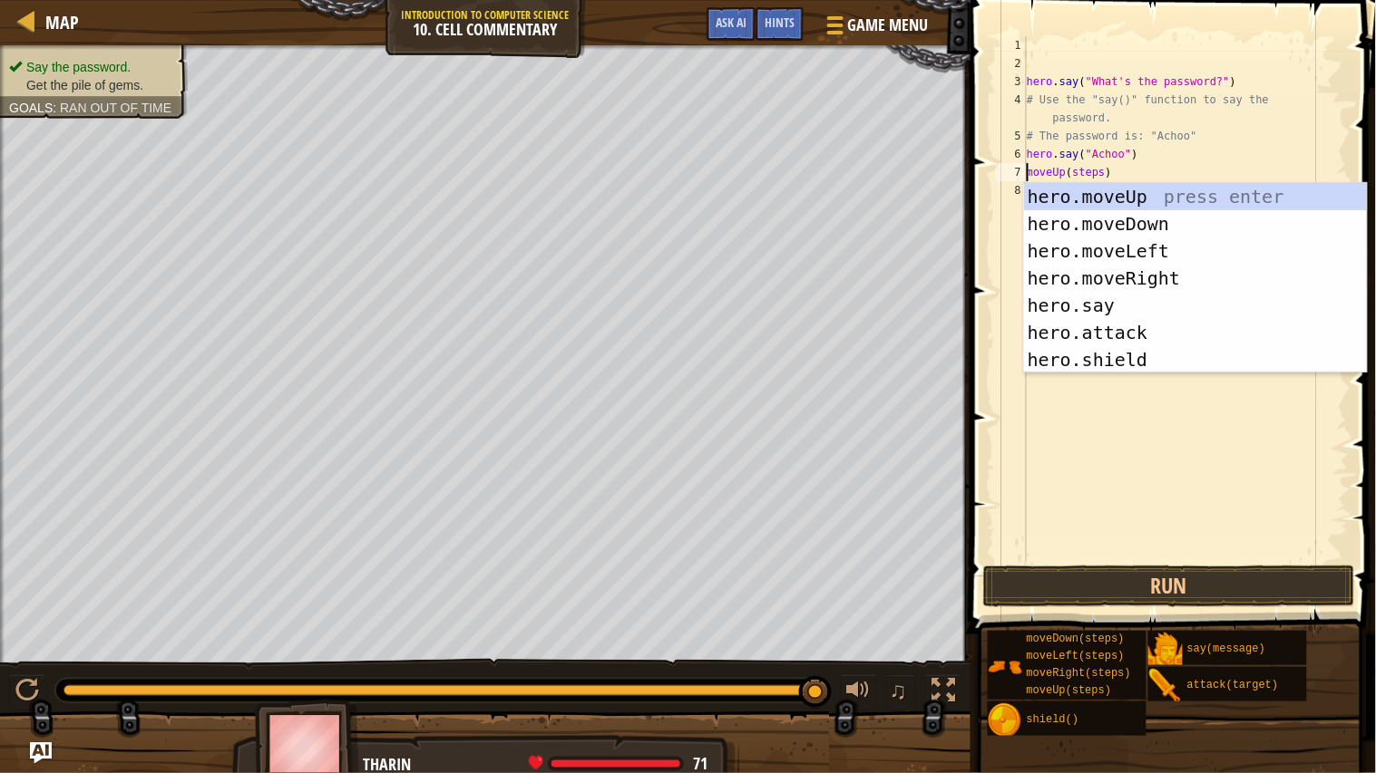
click at [1099, 170] on div "hero . say ( "What's the password?" ) # Use the "say()" function to say the pas…" at bounding box center [1186, 317] width 326 height 562
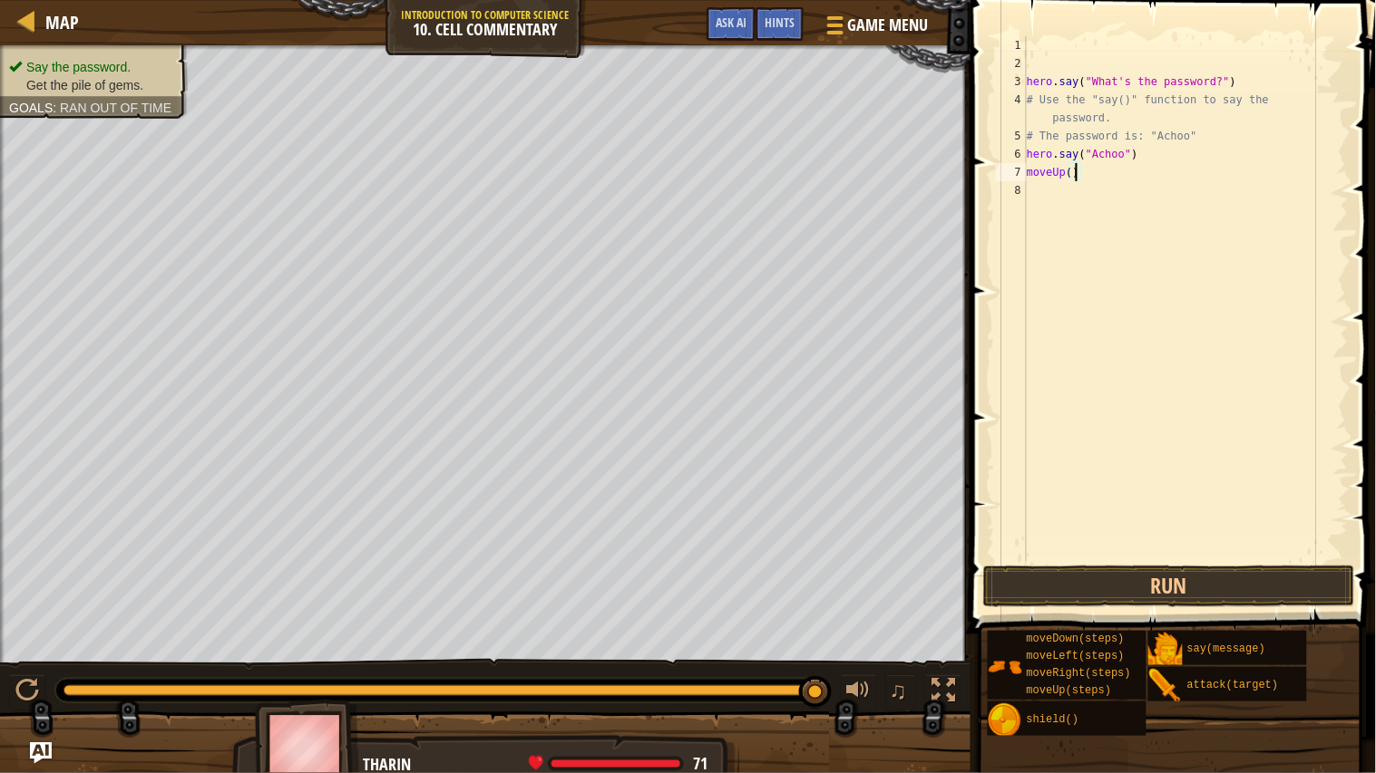
scroll to position [7, 7]
click at [1068, 581] on button "Run" at bounding box center [1169, 587] width 372 height 42
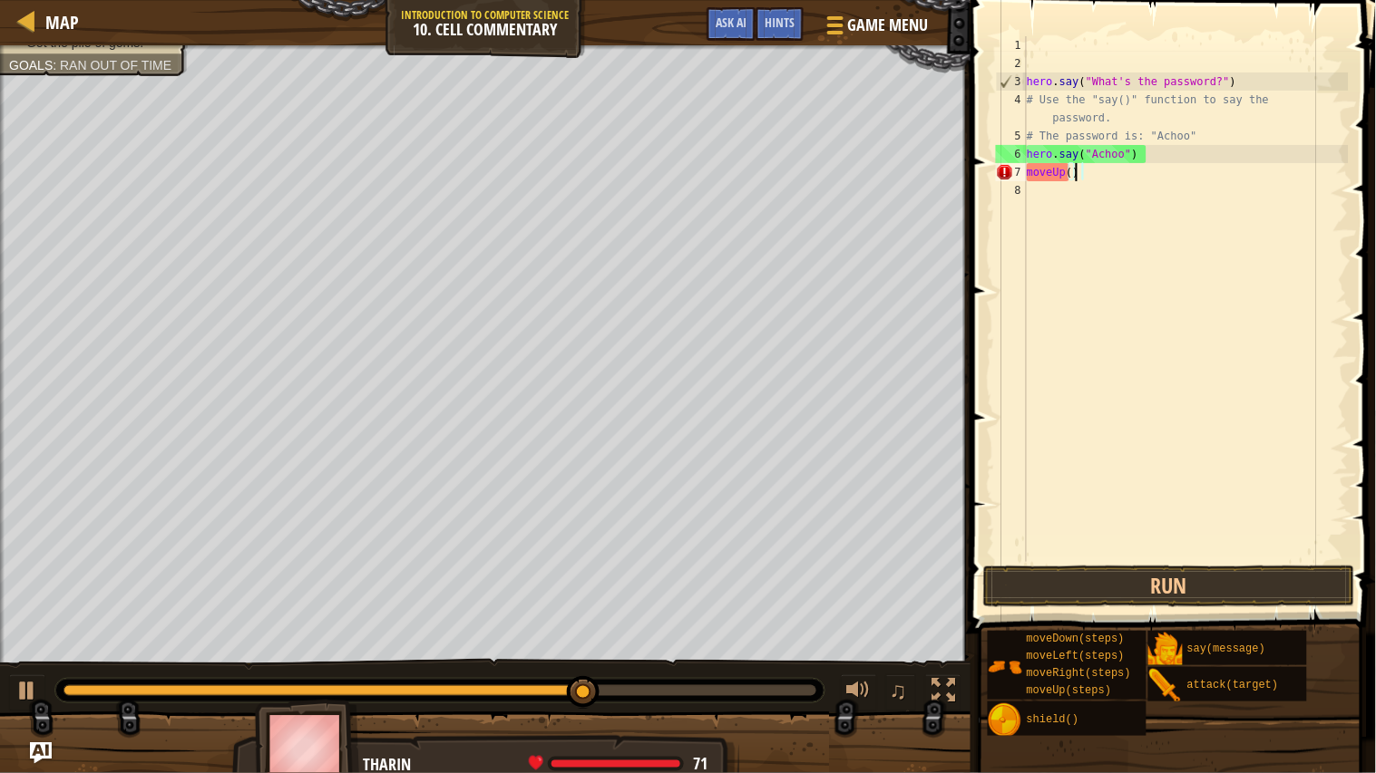
scroll to position [7, 6]
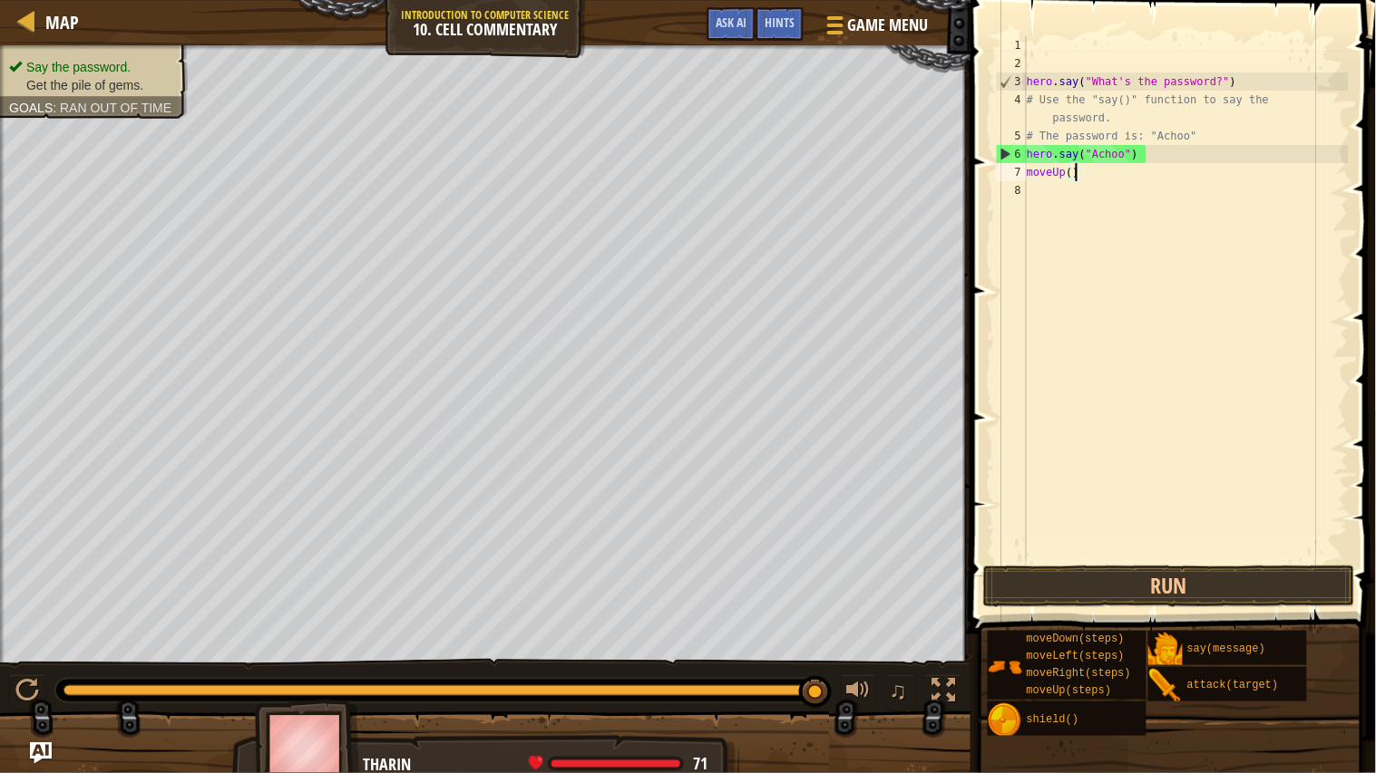
click at [1050, 586] on span at bounding box center [1175, 290] width 420 height 687
click at [1054, 586] on button "Run" at bounding box center [1169, 587] width 372 height 42
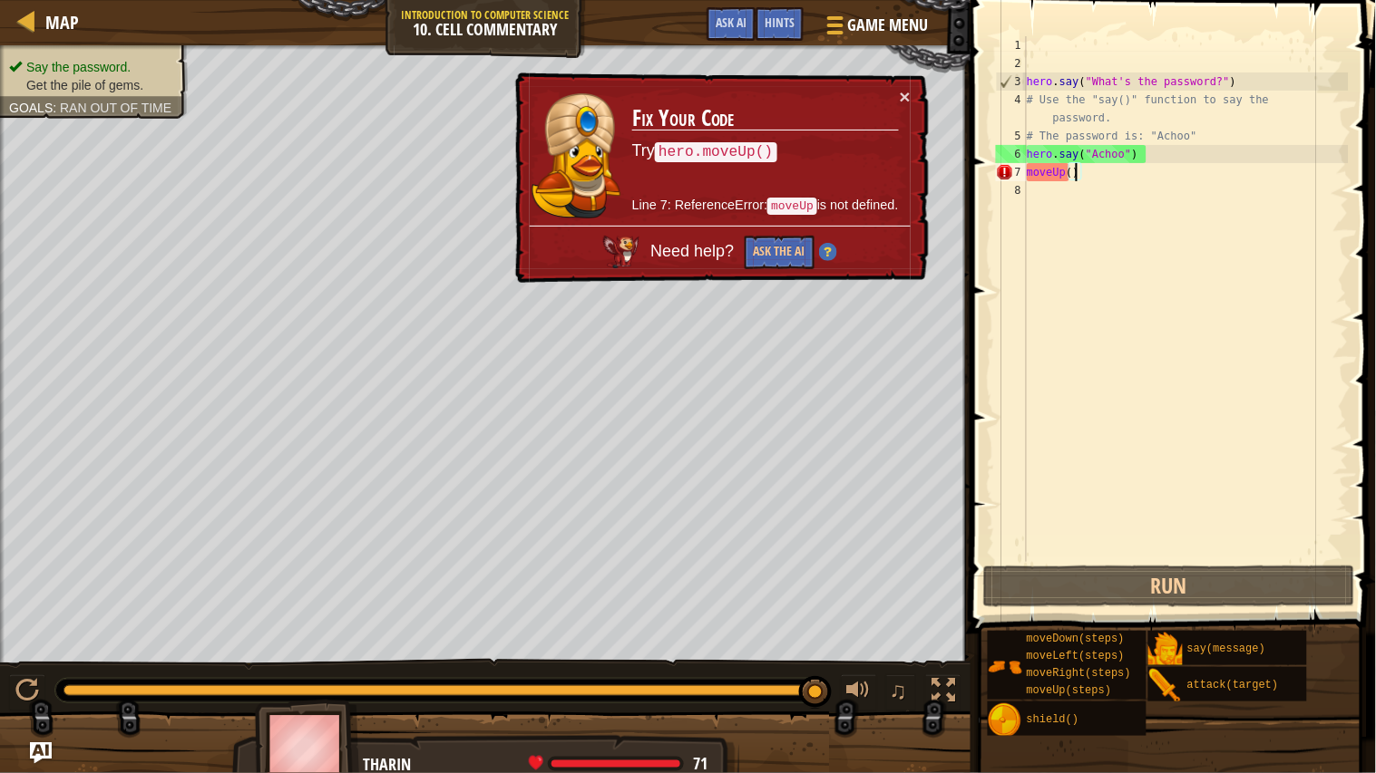
click at [1030, 170] on div "hero . say ( "What's the password?" ) # Use the "say()" function to say the pas…" at bounding box center [1186, 317] width 326 height 562
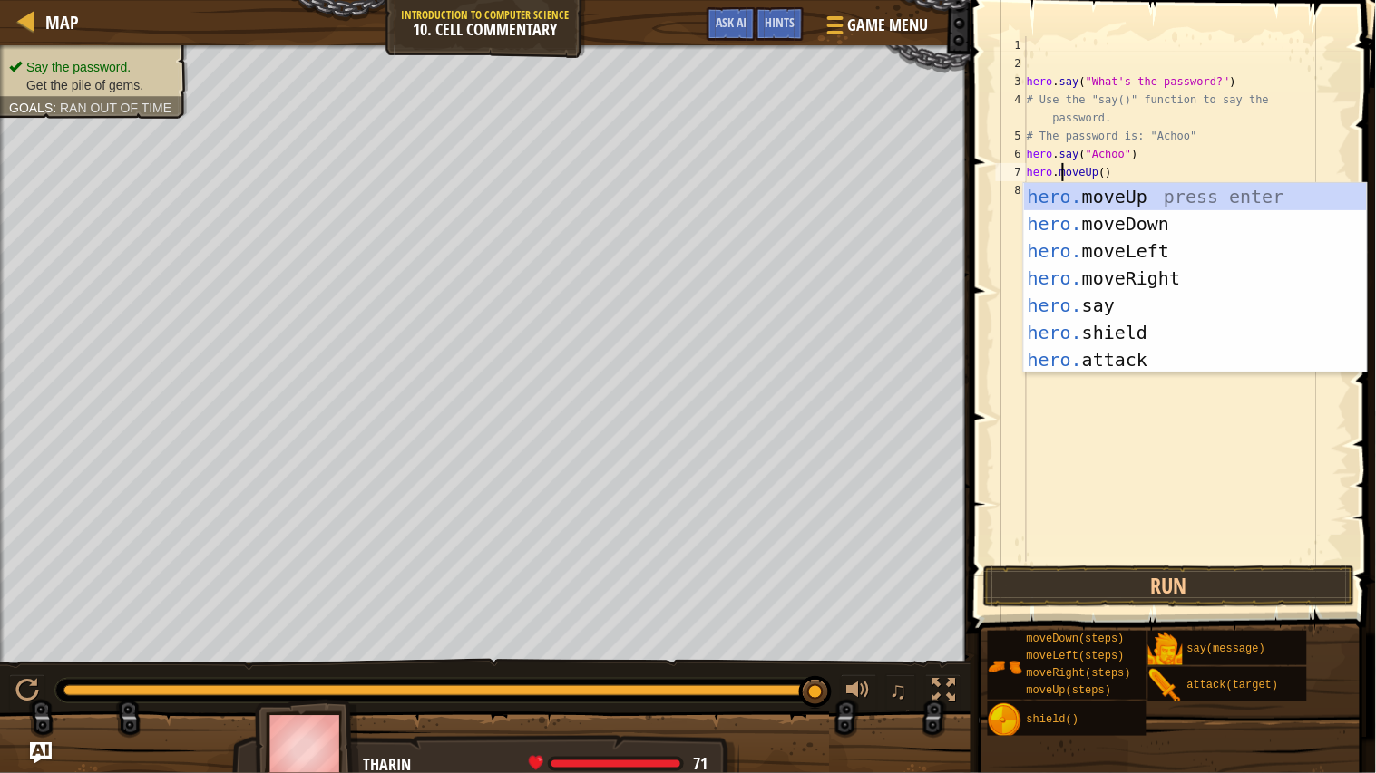
scroll to position [7, 5]
click at [1040, 581] on button "Run" at bounding box center [1169, 587] width 372 height 42
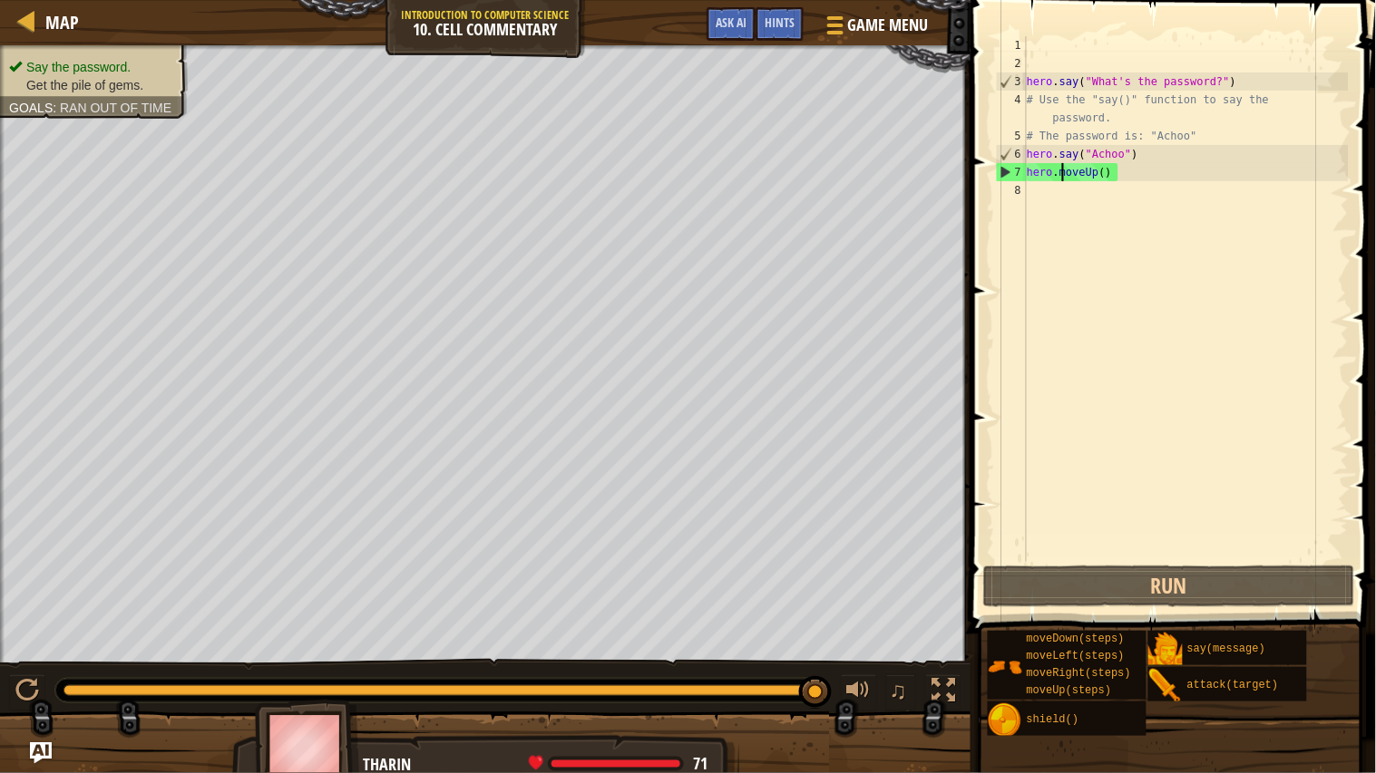
click at [1118, 170] on div "hero . say ( "What's the password?" ) # Use the "say()" function to say the pas…" at bounding box center [1186, 317] width 326 height 562
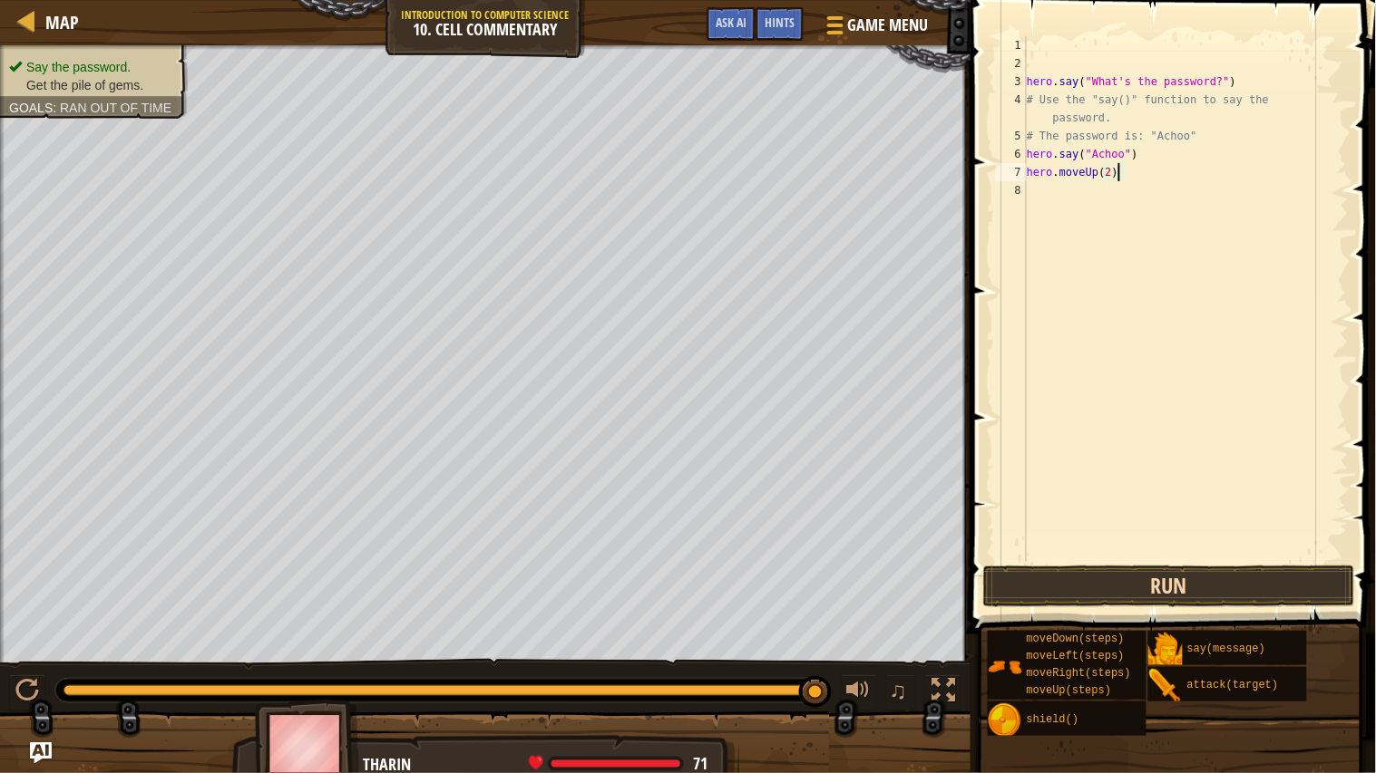
type textarea "hero.moveUp(2)"
click at [1152, 586] on button "Run" at bounding box center [1169, 587] width 372 height 42
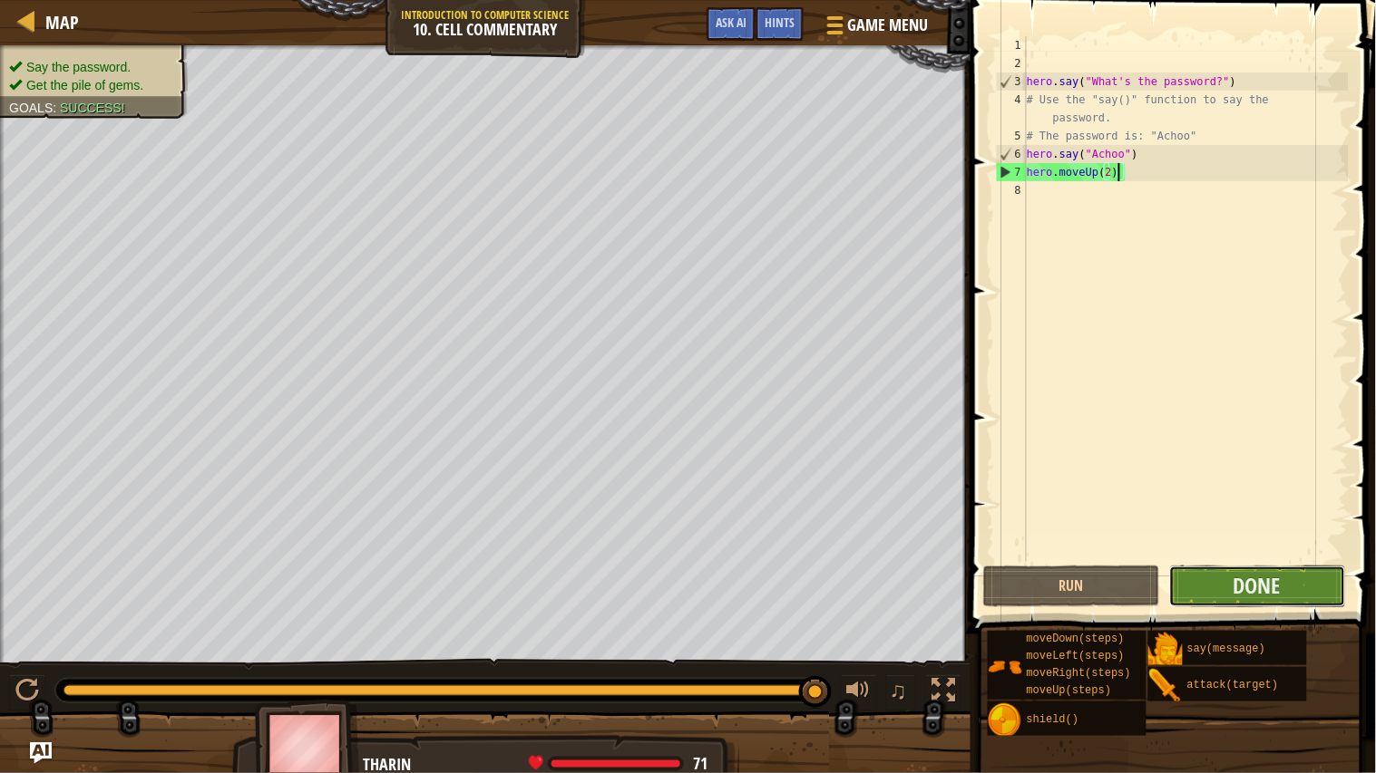
click at [1238, 586] on button "Done" at bounding box center [1257, 587] width 177 height 42
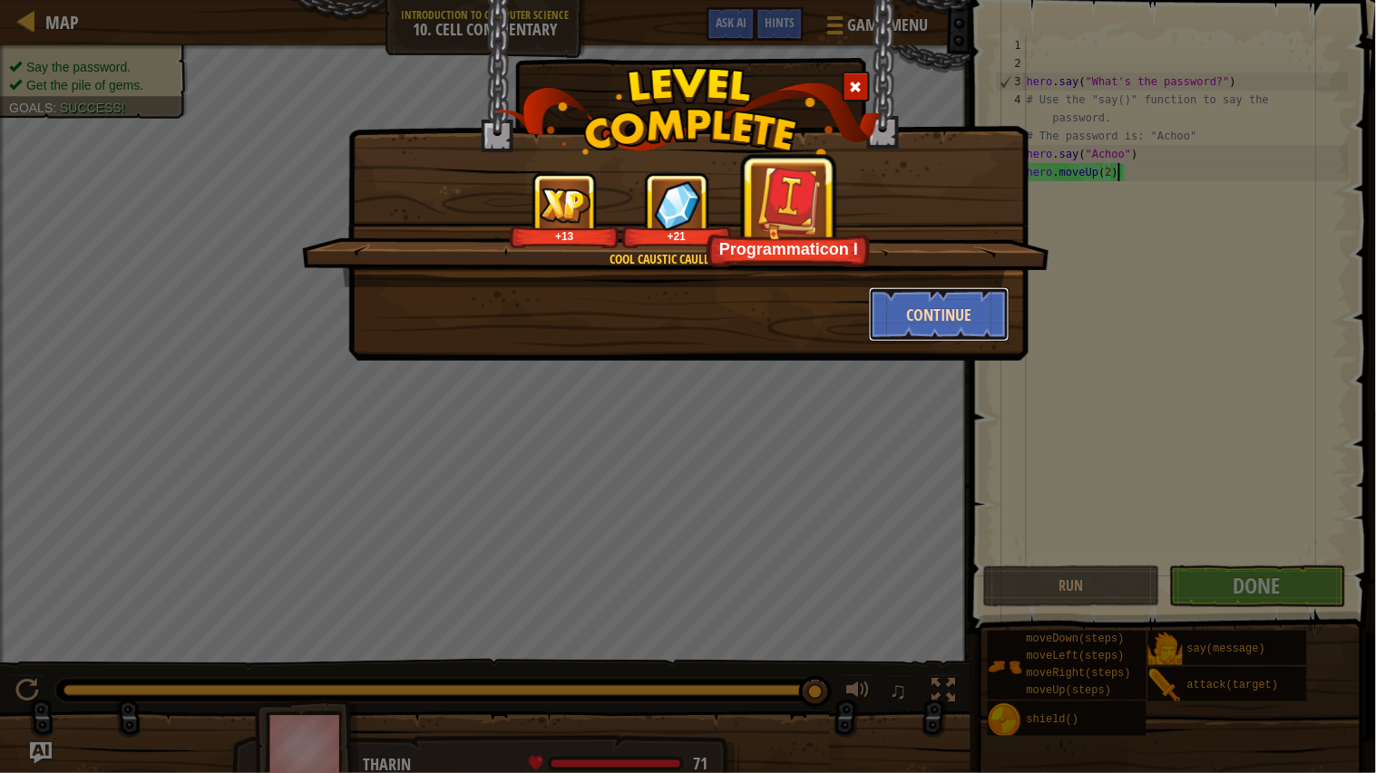
click at [906, 326] on button "Continue" at bounding box center [939, 314] width 141 height 54
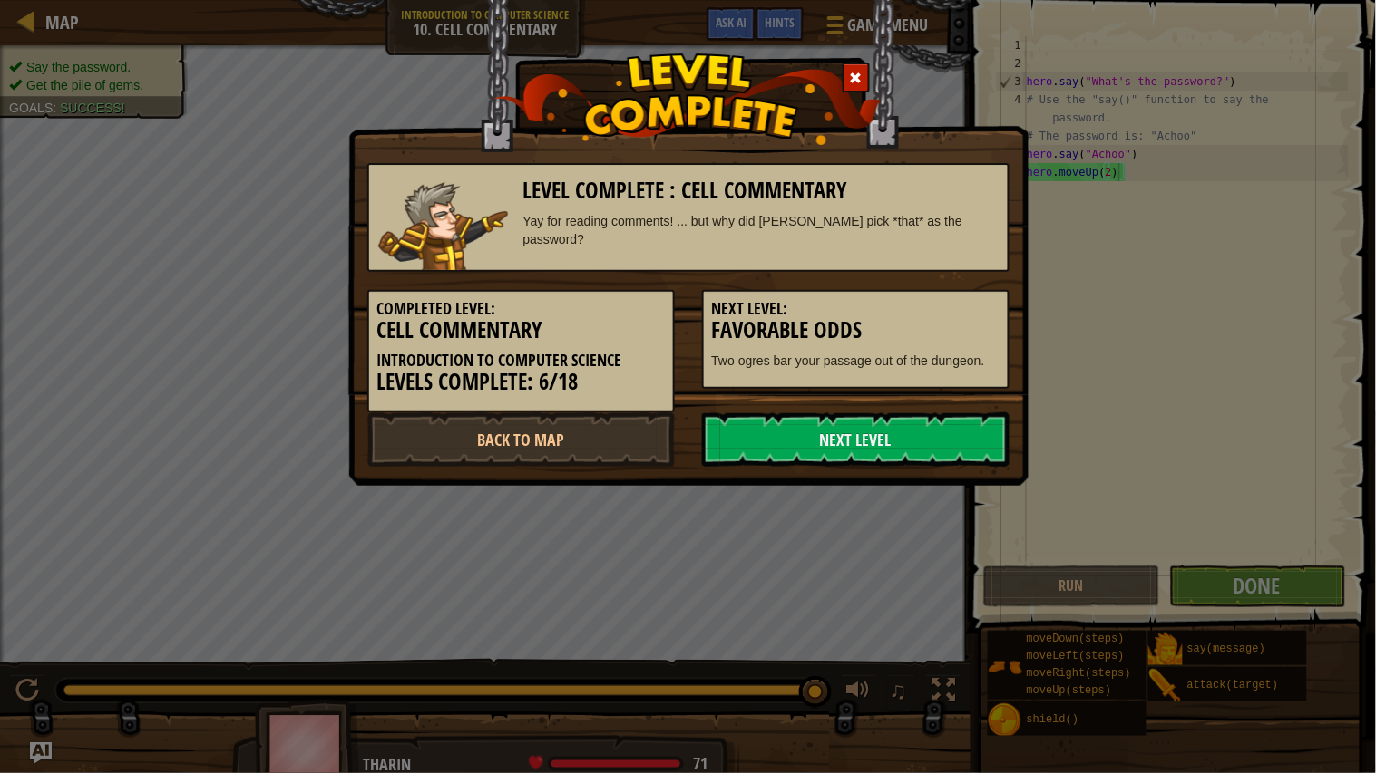
click at [881, 313] on h5 "Next Level:" at bounding box center [855, 309] width 287 height 18
click at [876, 451] on link "Next Level" at bounding box center [855, 440] width 307 height 54
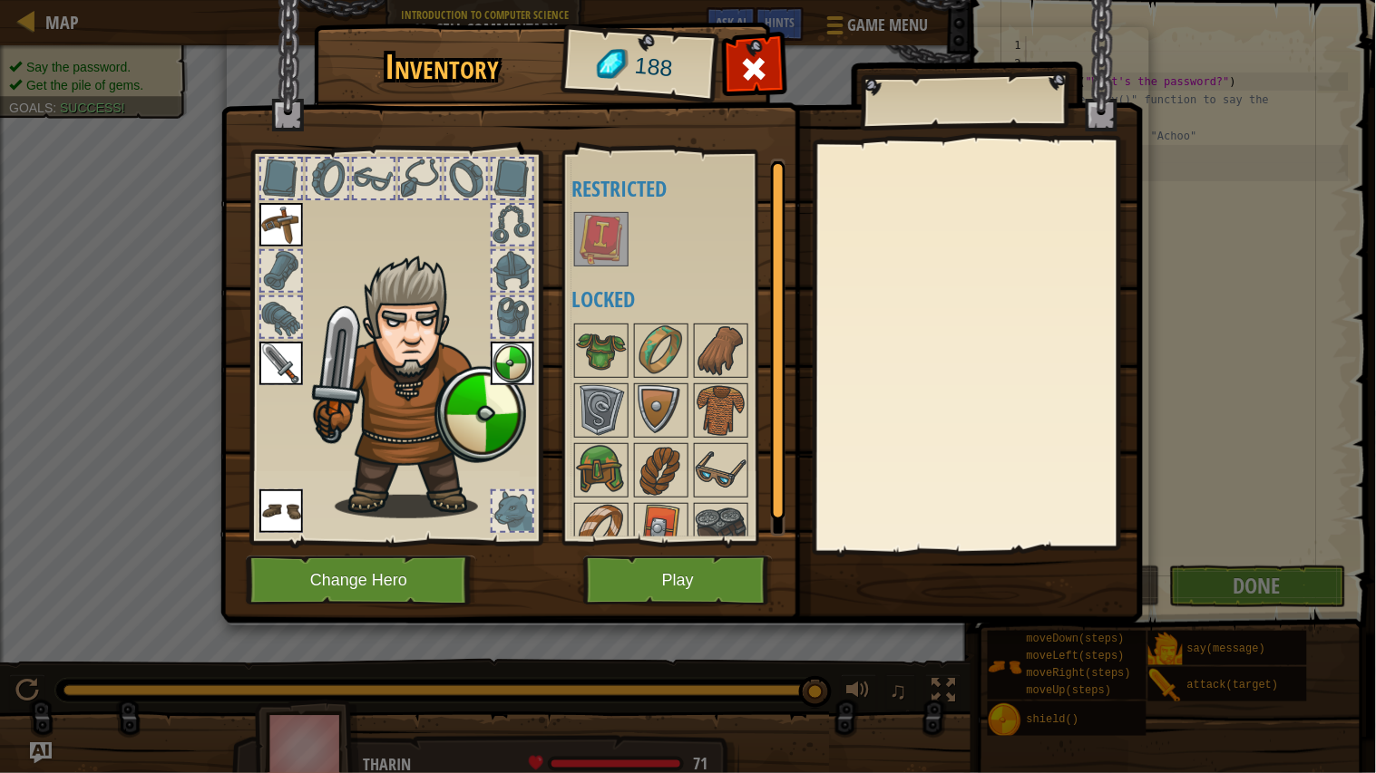
click at [605, 253] on img at bounding box center [601, 239] width 51 height 51
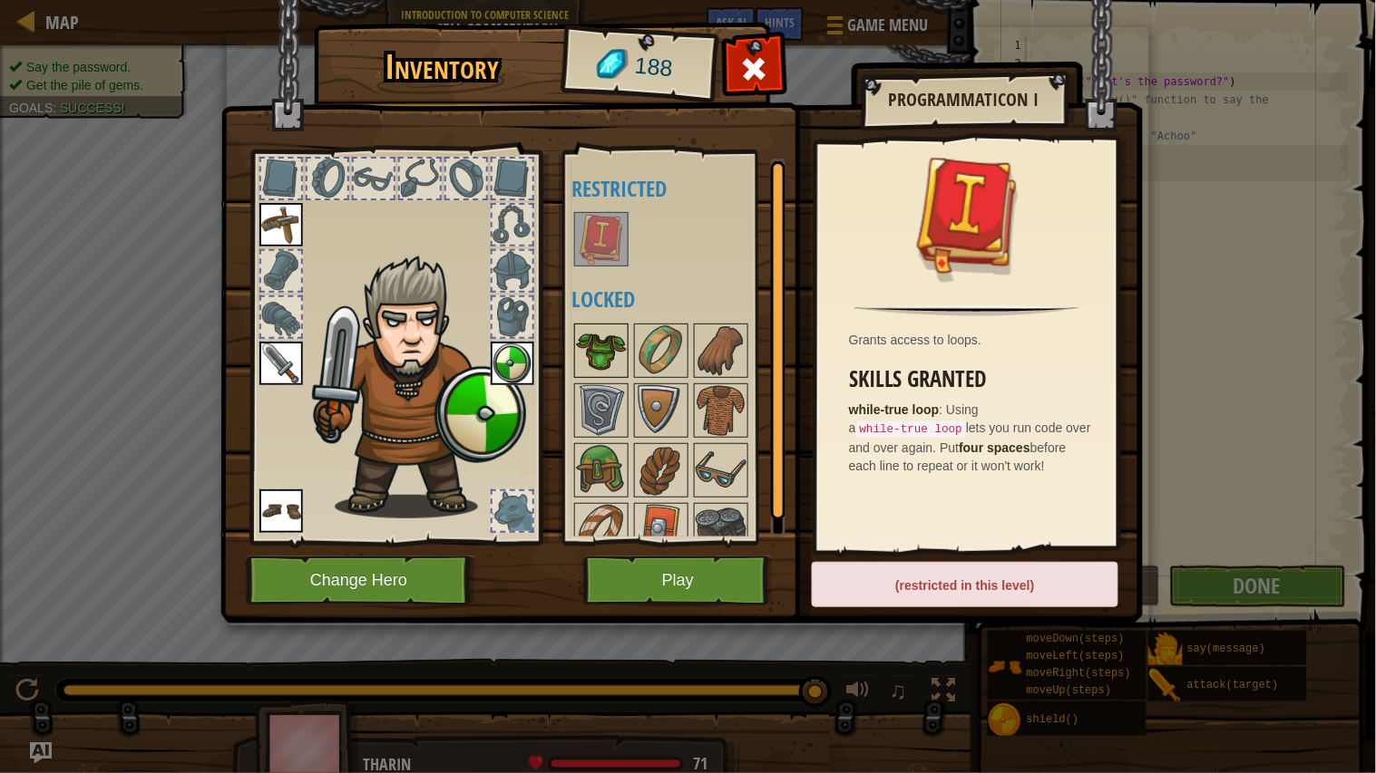
click at [597, 353] on img at bounding box center [601, 351] width 51 height 51
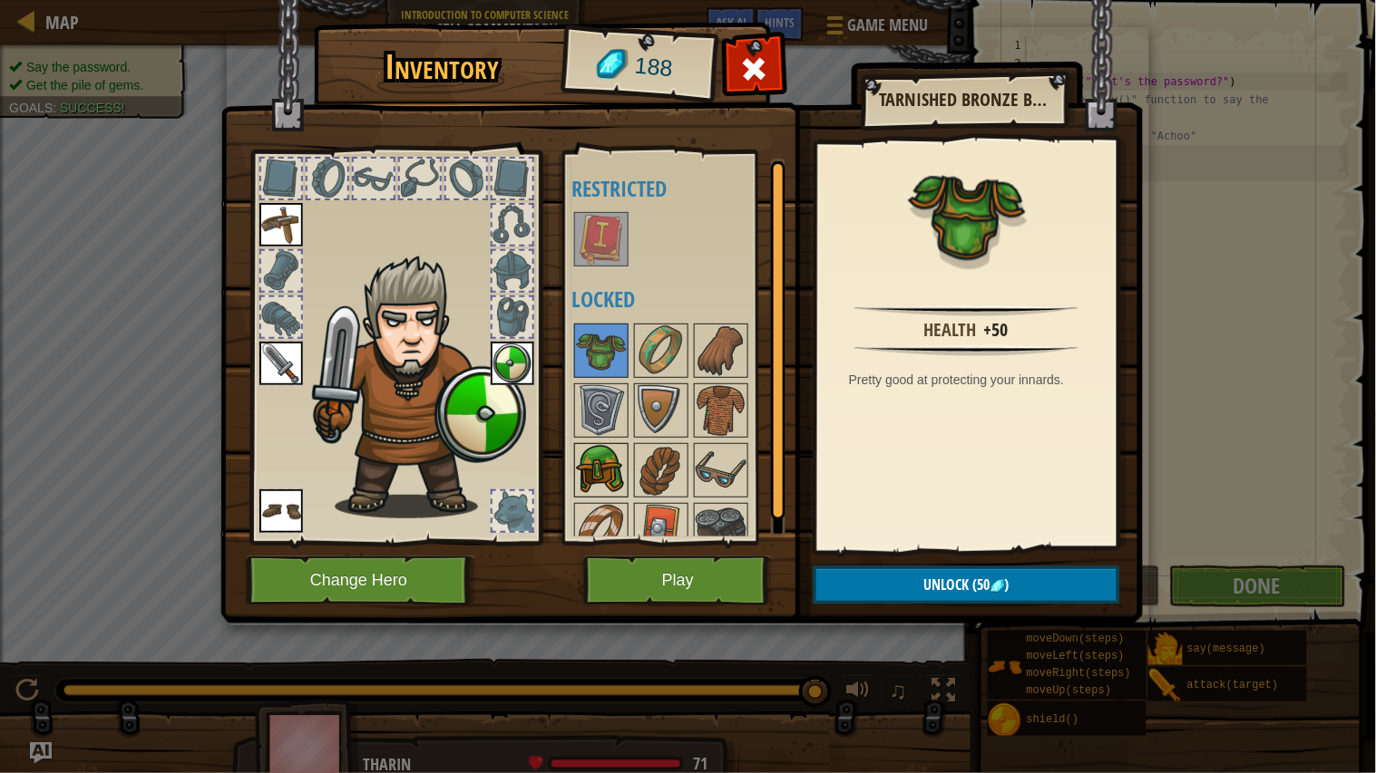
click at [617, 497] on div at bounding box center [601, 470] width 54 height 54
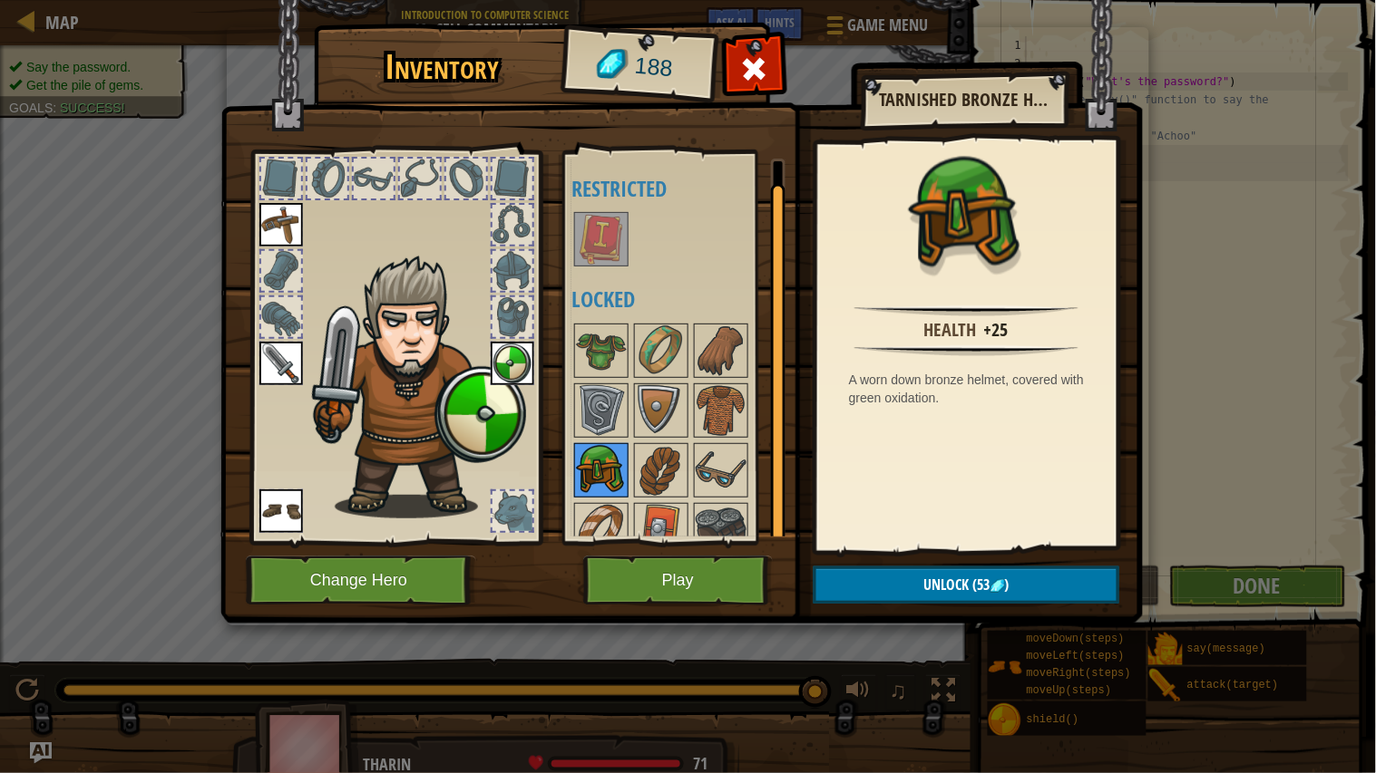
scroll to position [24, 0]
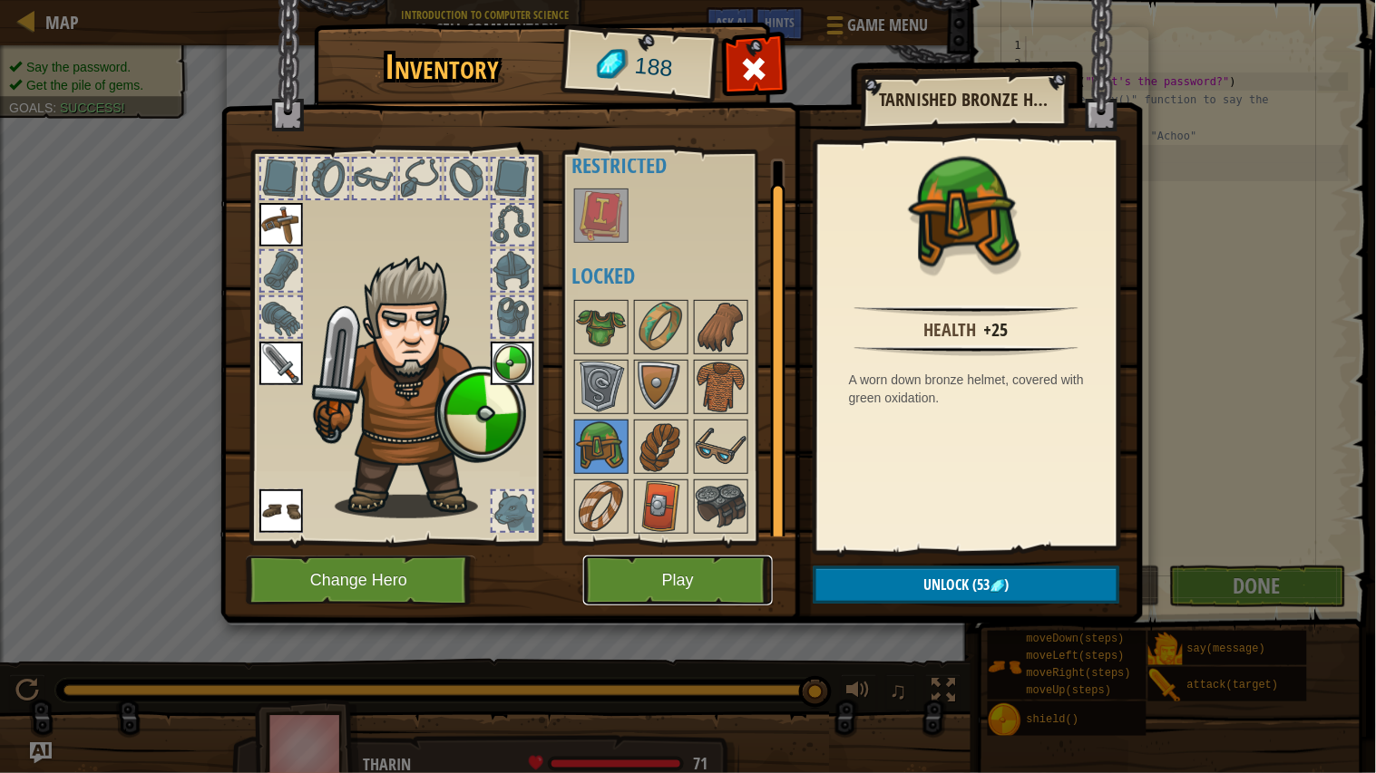
click at [666, 581] on button "Play" at bounding box center [678, 581] width 190 height 50
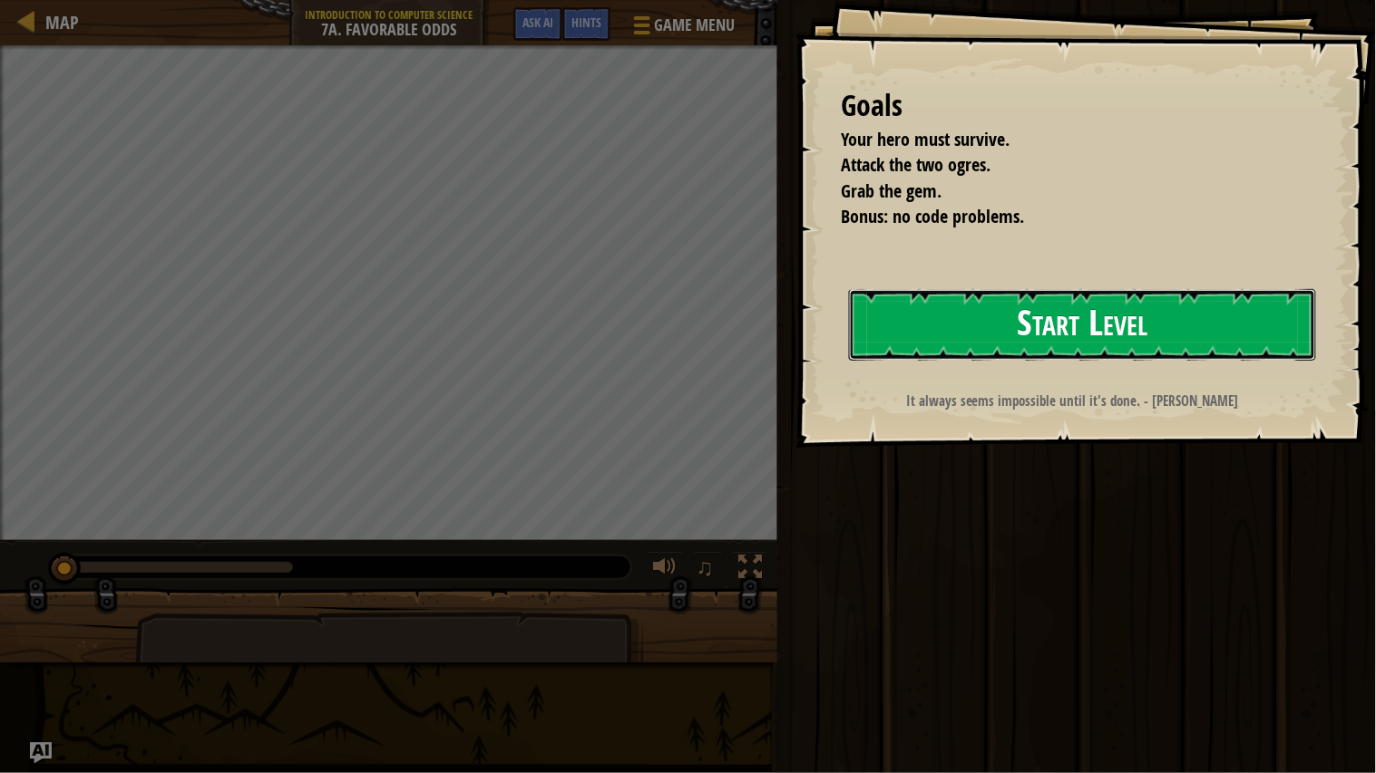
click at [973, 316] on button "Start Level" at bounding box center [1082, 325] width 467 height 72
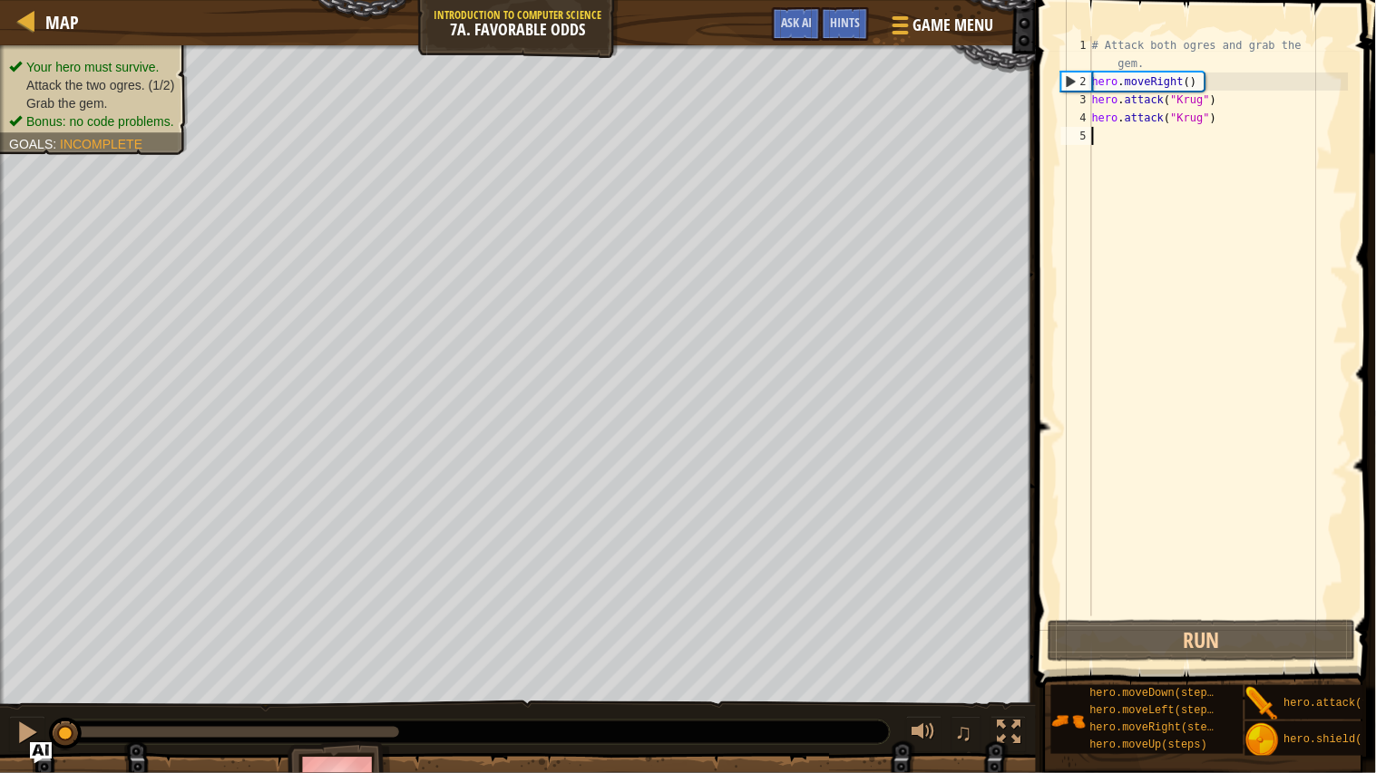
click at [1163, 141] on div "# Attack both ogres and grab the gem. hero . moveRight ( ) hero . attack ( "[PE…" at bounding box center [1218, 353] width 260 height 635
click at [1218, 122] on div "# Attack both ogres and grab the gem. hero . moveRight ( ) hero . attack ( "[PE…" at bounding box center [1218, 353] width 260 height 635
type textarea "hero.attack("Krug")"
click at [1232, 120] on div "# Attack both ogres and grab the gem. hero . moveRight ( ) hero . attack ( "[PE…" at bounding box center [1218, 353] width 260 height 635
